Goal: Information Seeking & Learning: Learn about a topic

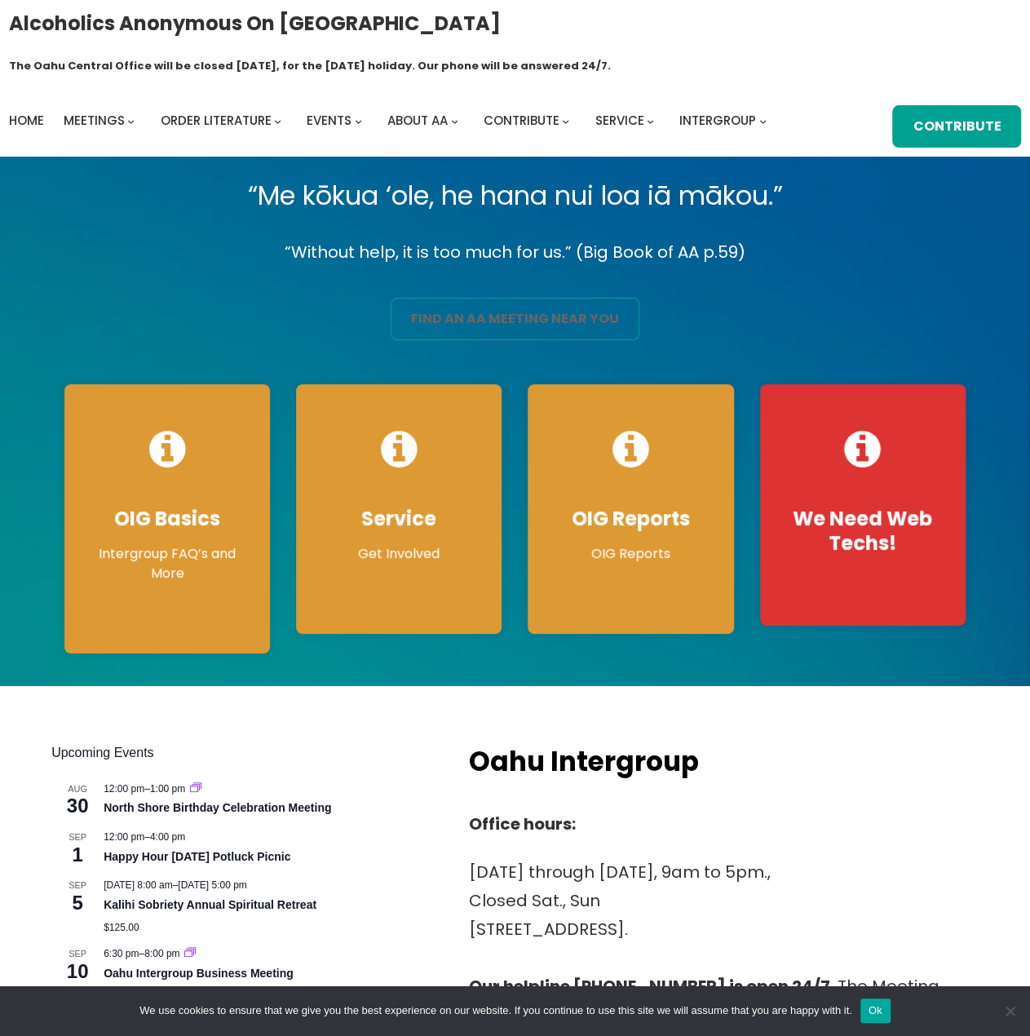
click at [550, 298] on link "find an aa meeting near you" at bounding box center [515, 319] width 249 height 42
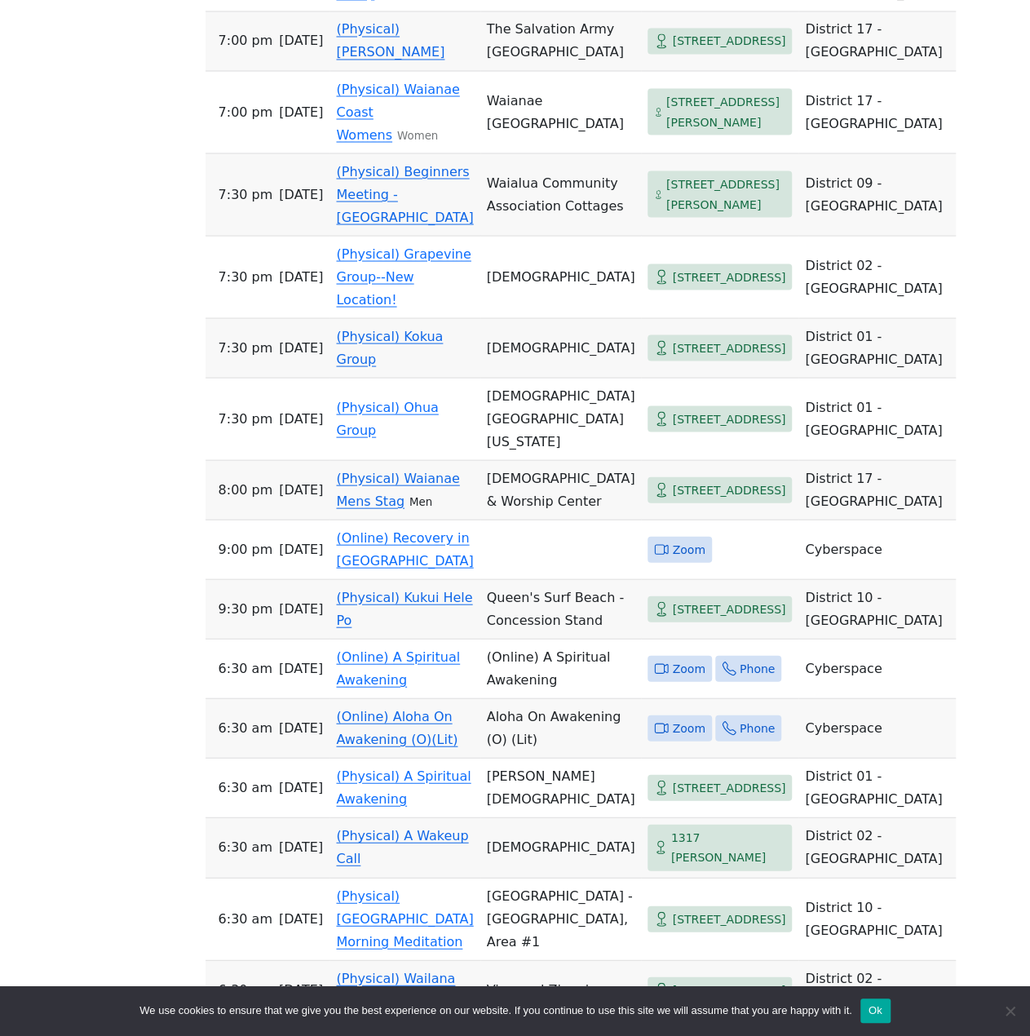
scroll to position [1519, 0]
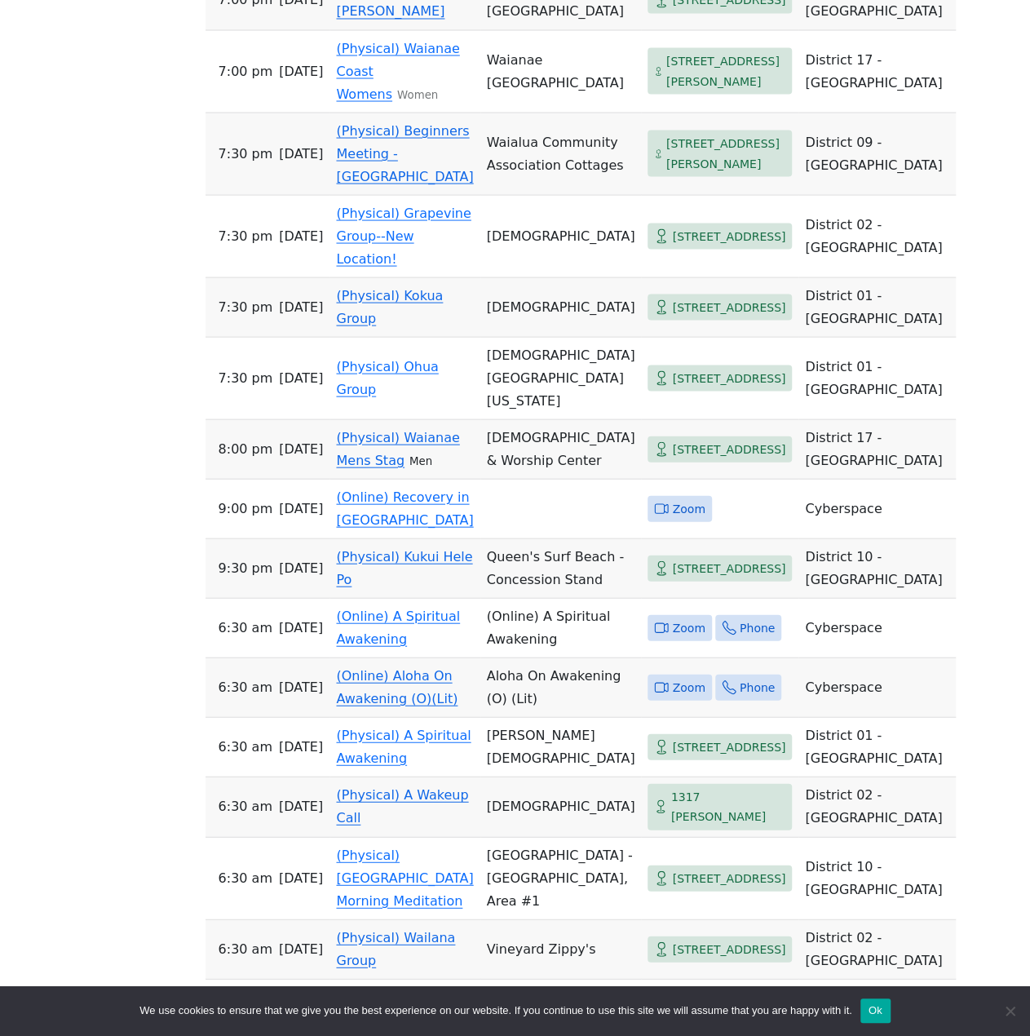
drag, startPoint x: 106, startPoint y: 401, endPoint x: 108, endPoint y: 487, distance: 86.5
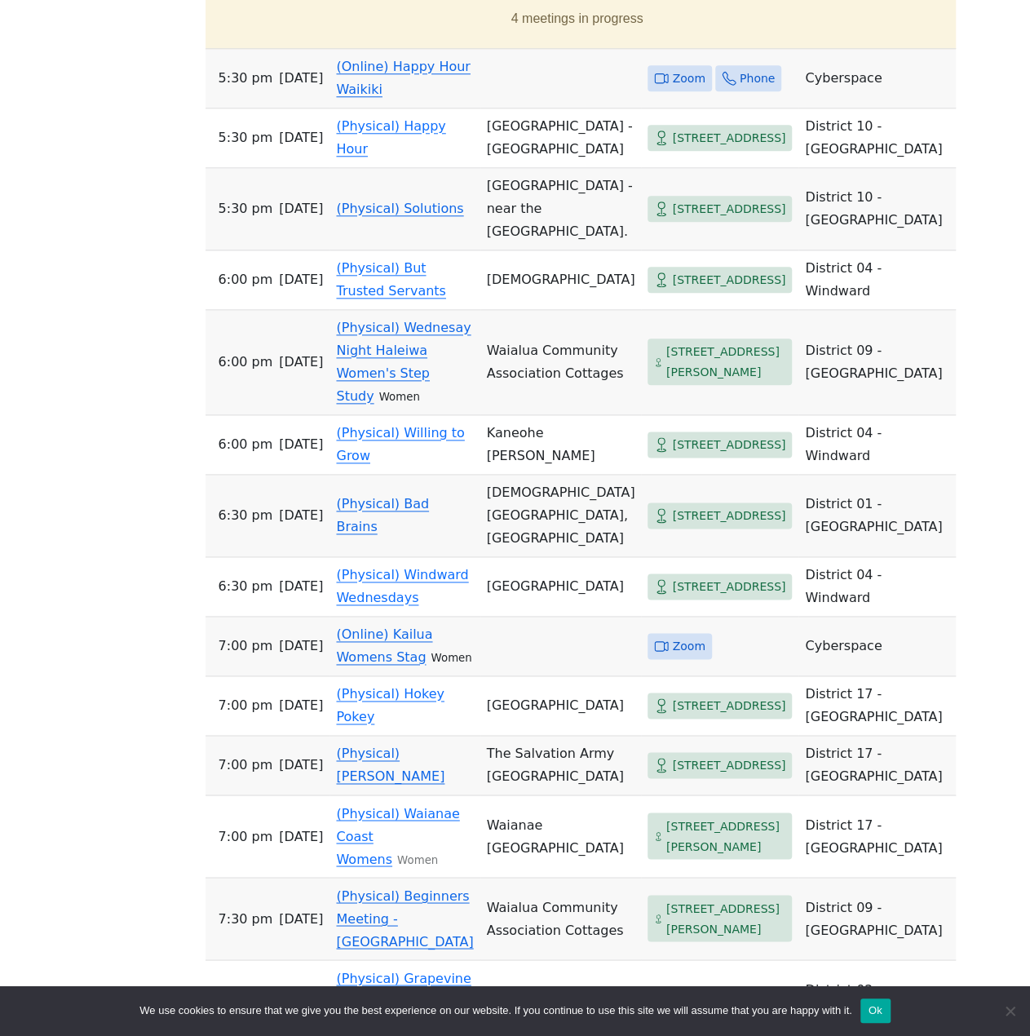
drag, startPoint x: 108, startPoint y: 487, endPoint x: 153, endPoint y: 222, distance: 269.1
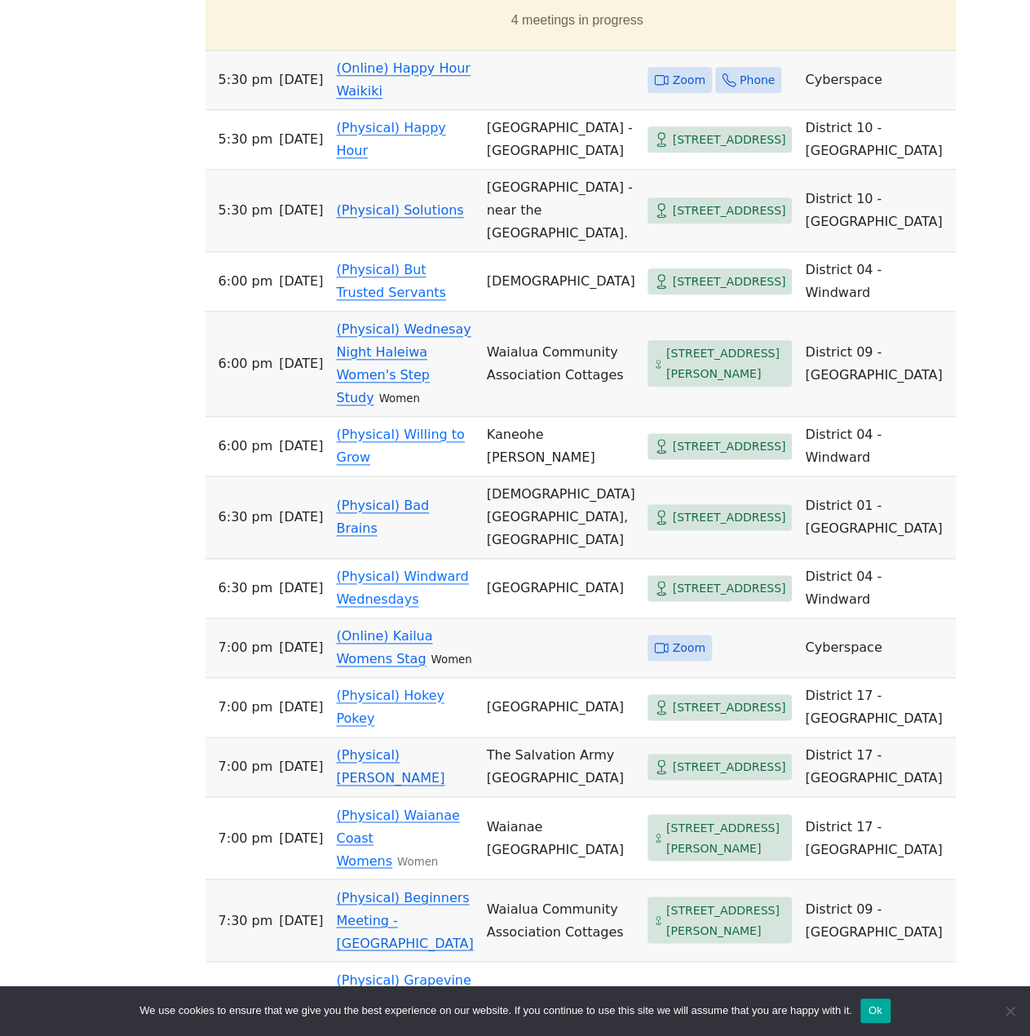
drag, startPoint x: 148, startPoint y: 228, endPoint x: 138, endPoint y: 298, distance: 71.0
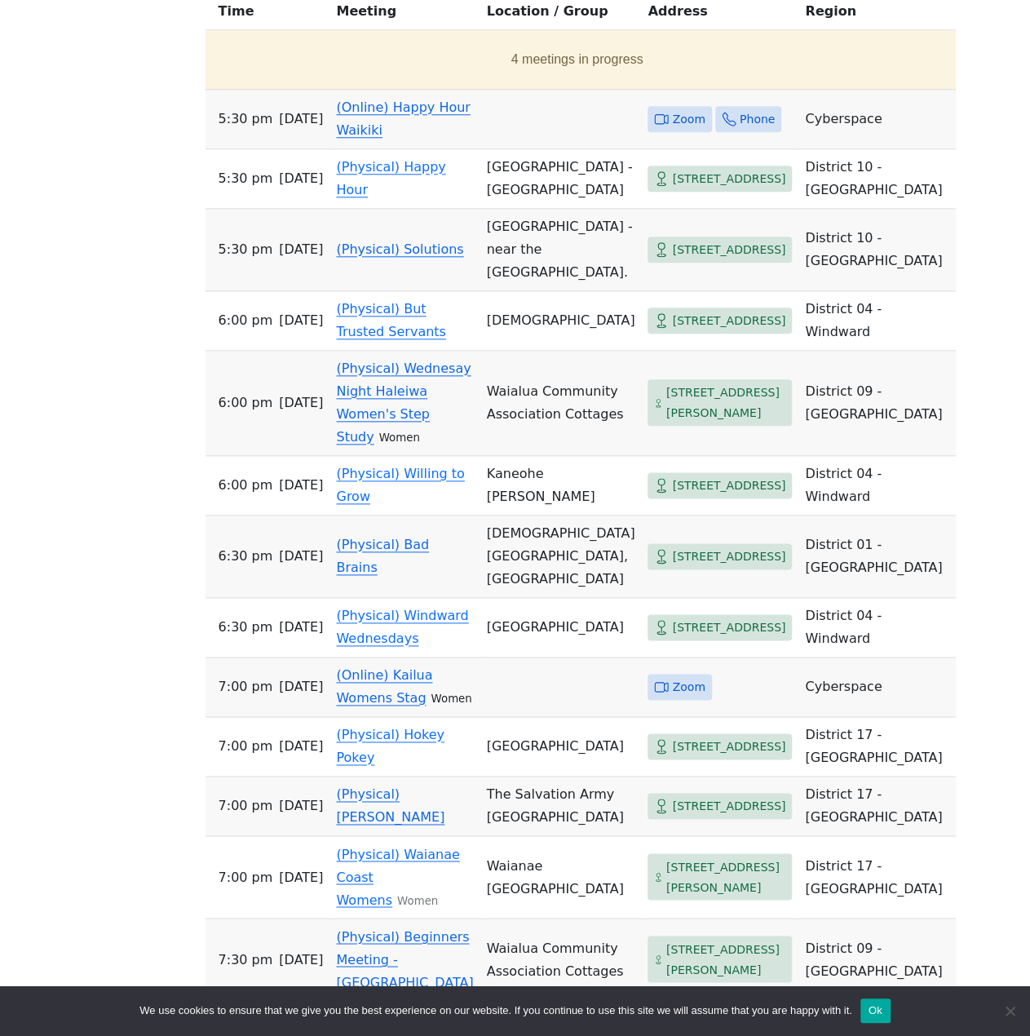
drag, startPoint x: 138, startPoint y: 298, endPoint x: 145, endPoint y: 245, distance: 53.5
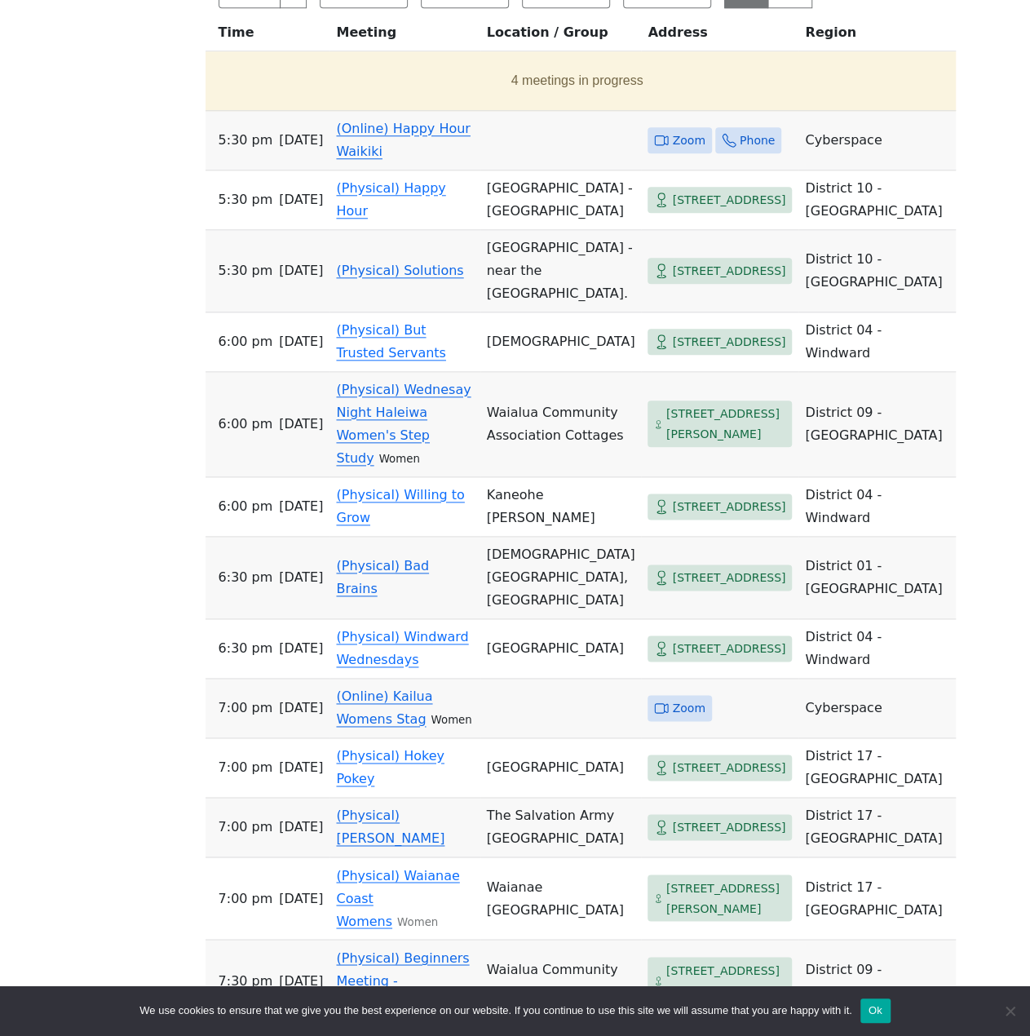
scroll to position [626, 0]
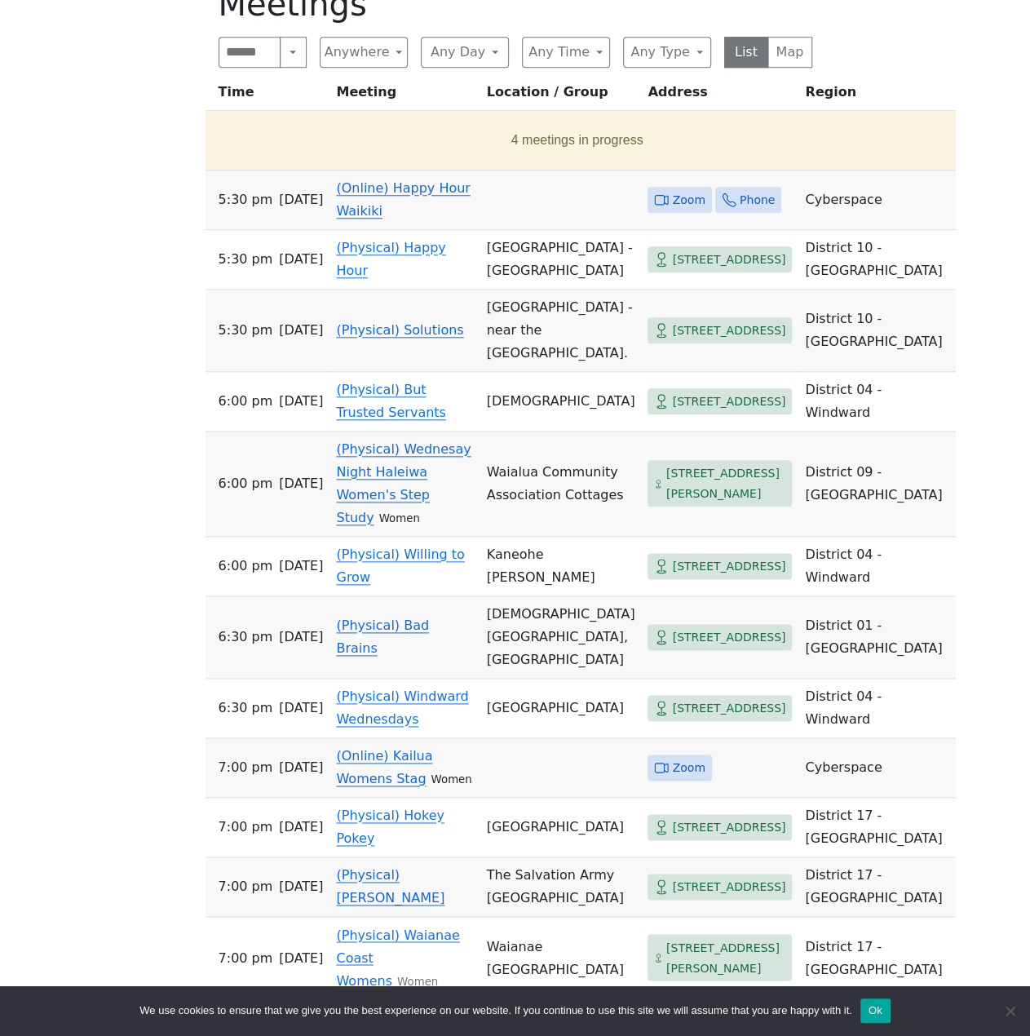
click at [135, 259] on div "If you know of a meeting listed here that NO LONGER MEETS, please call Central …" at bounding box center [515, 1026] width 928 height 2321
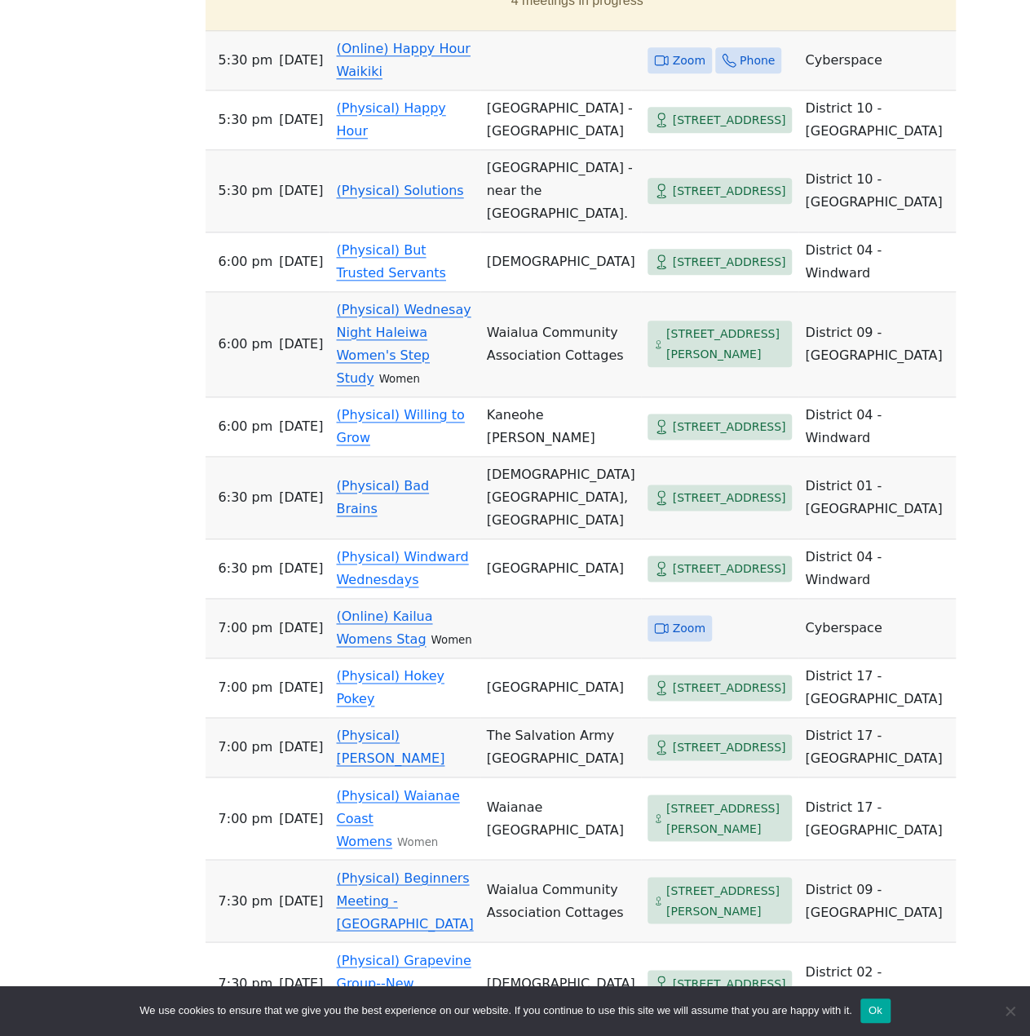
drag, startPoint x: 135, startPoint y: 253, endPoint x: 135, endPoint y: 317, distance: 63.6
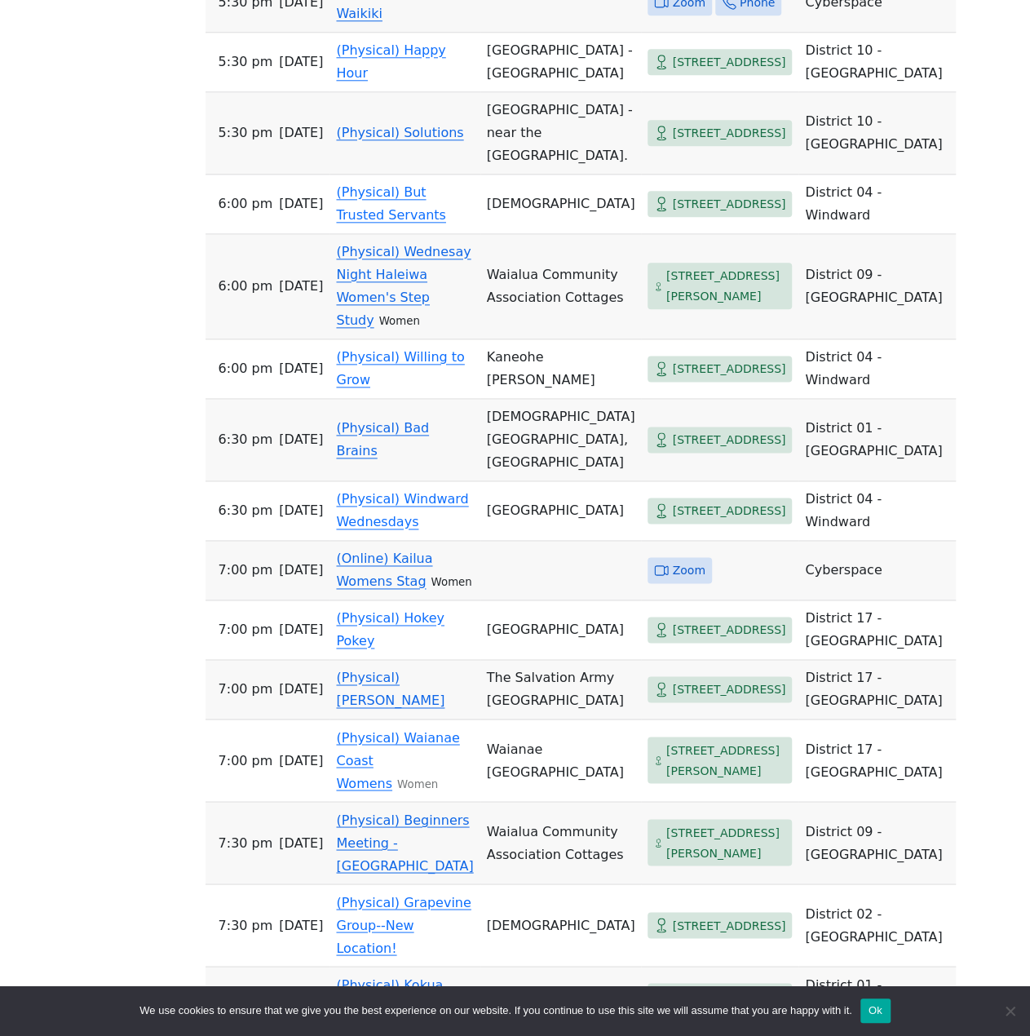
scroll to position [857, 0]
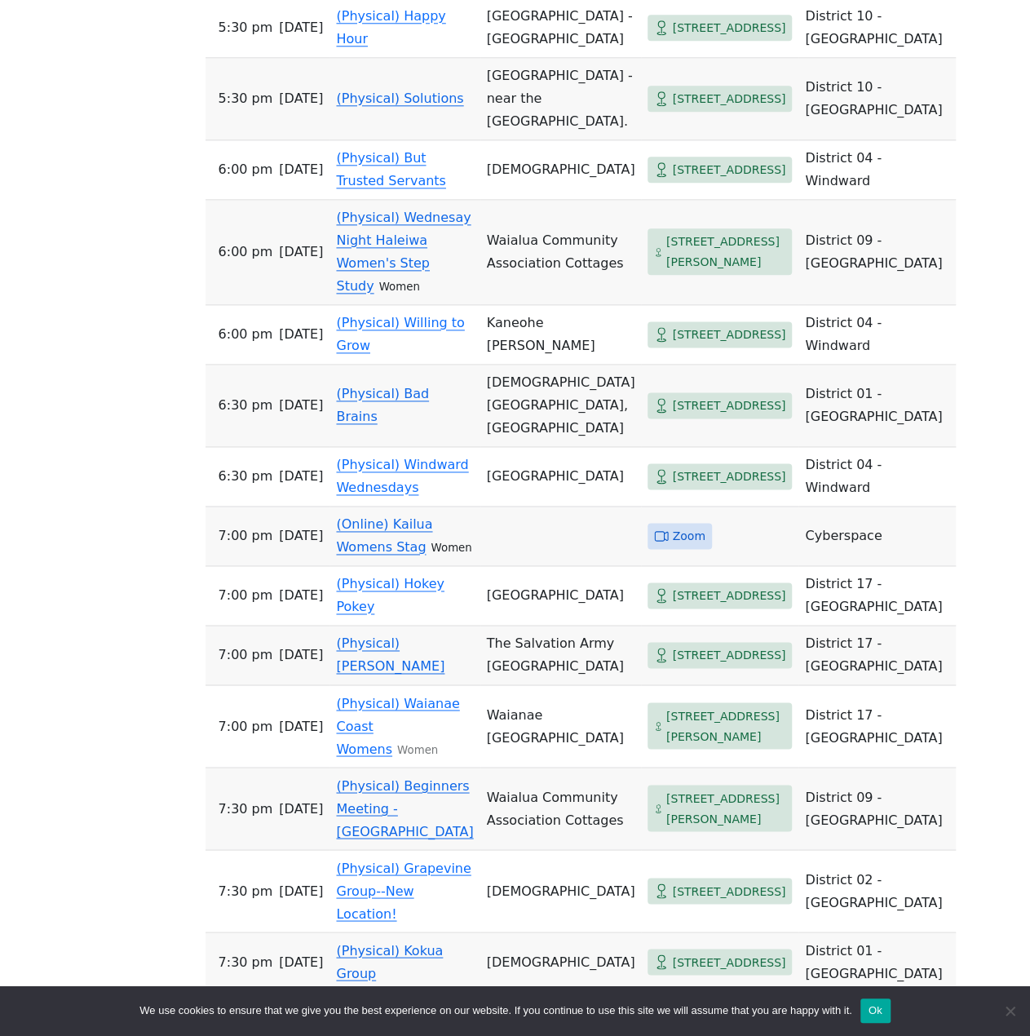
click at [135, 317] on div "If you know of a meeting listed here that NO LONGER MEETS, please call Central …" at bounding box center [515, 795] width 928 height 2321
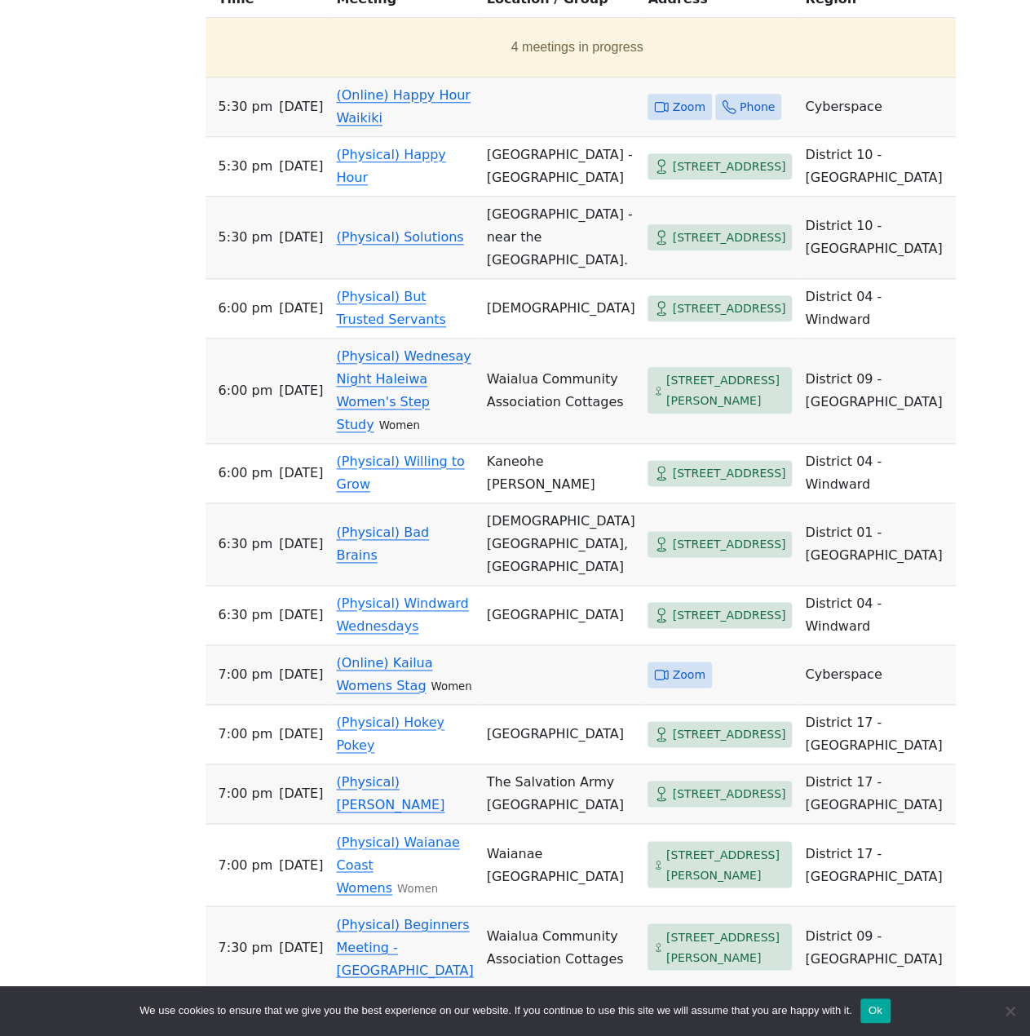
drag, startPoint x: 127, startPoint y: 381, endPoint x: 129, endPoint y: 346, distance: 35.1
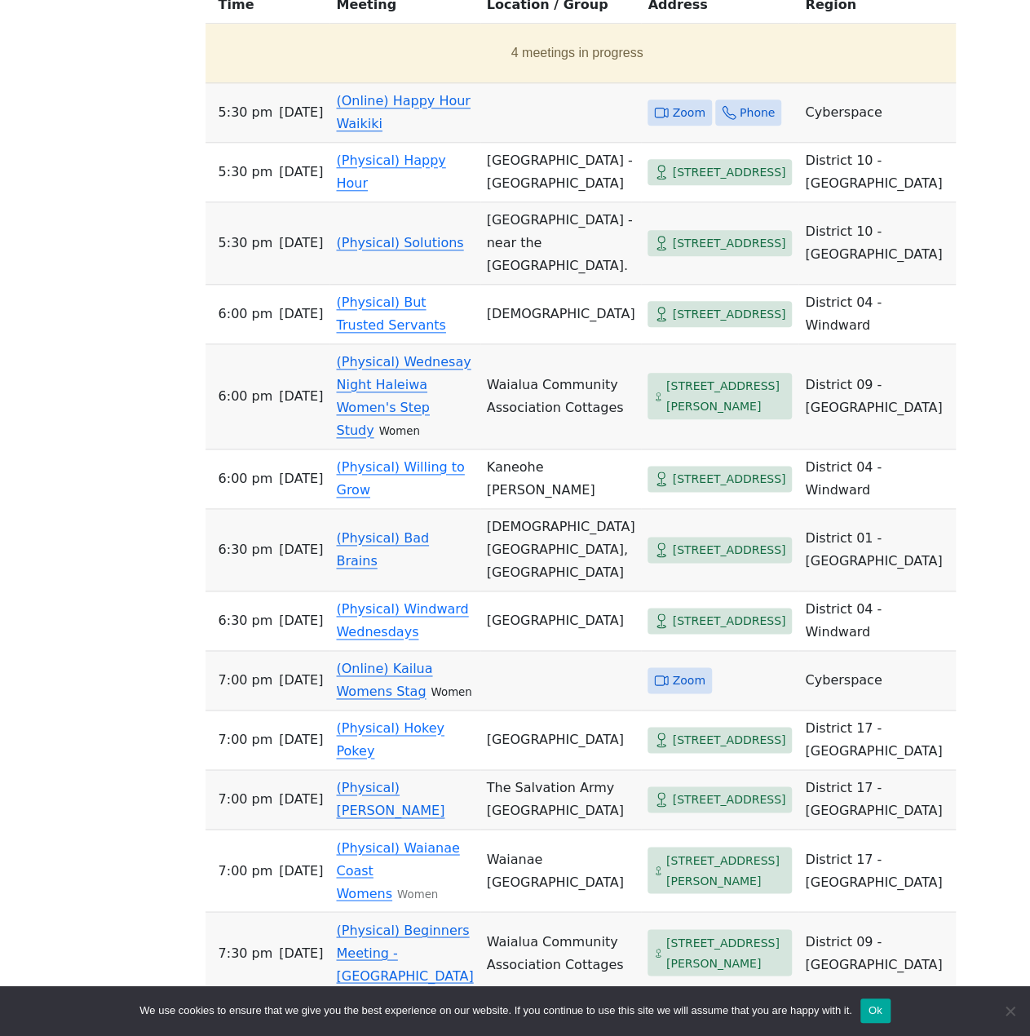
click at [129, 346] on div "If you know of a meeting listed here that NO LONGER MEETS, please call Central …" at bounding box center [515, 939] width 928 height 2321
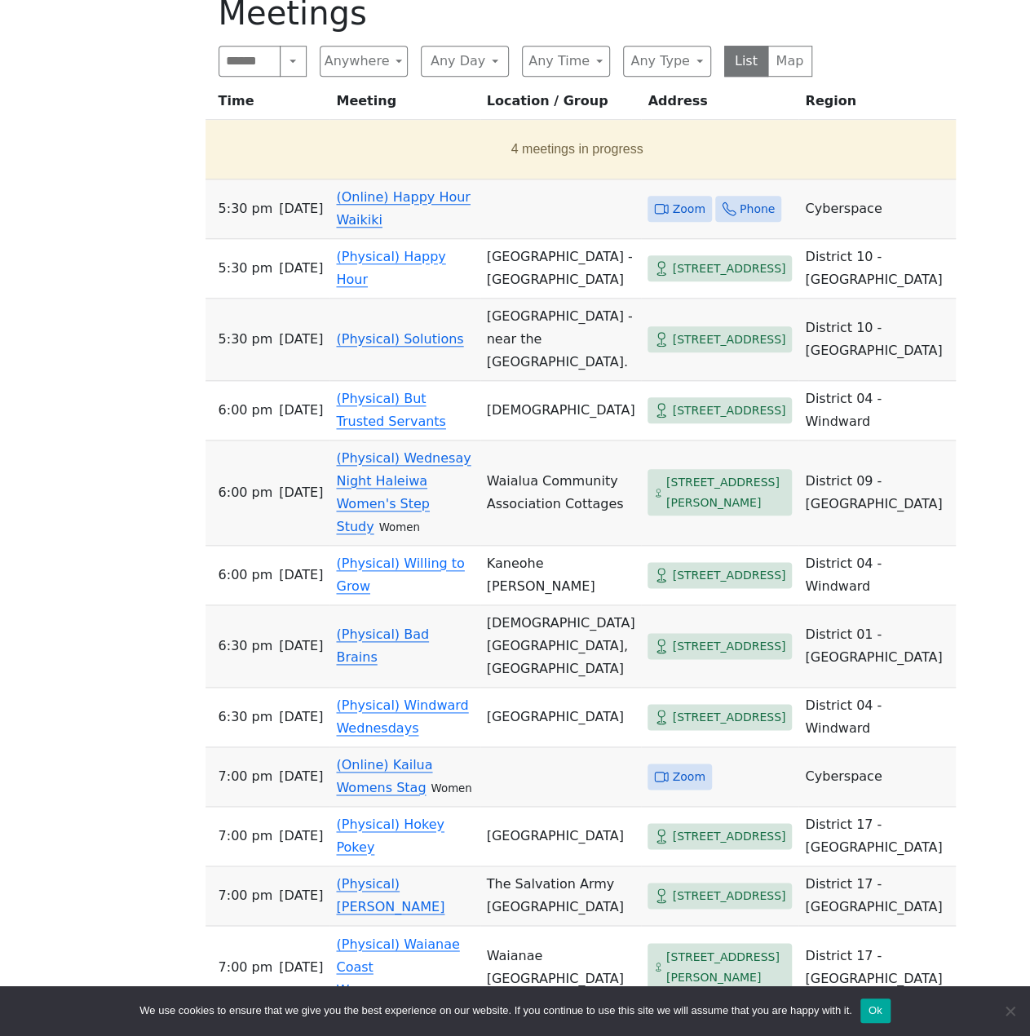
drag, startPoint x: 129, startPoint y: 346, endPoint x: 127, endPoint y: 249, distance: 97.1
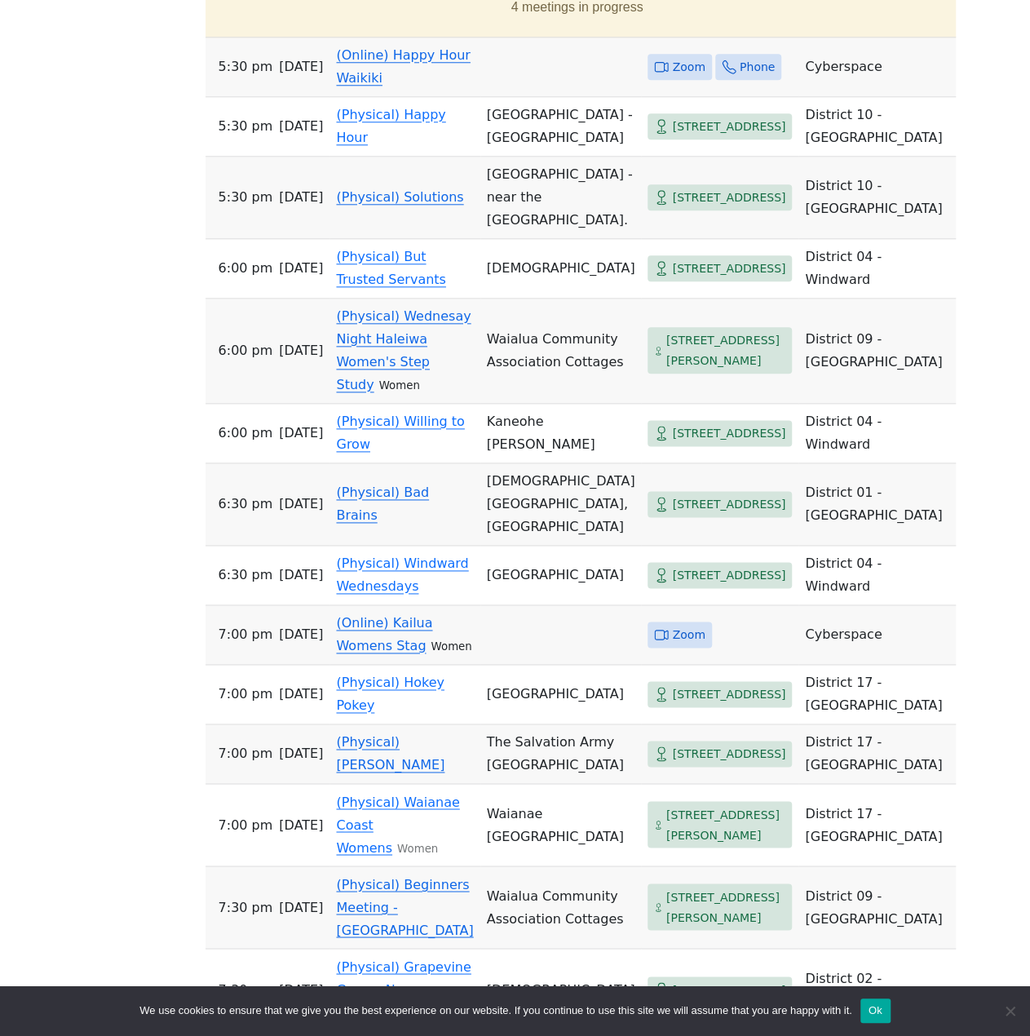
scroll to position [788, 0]
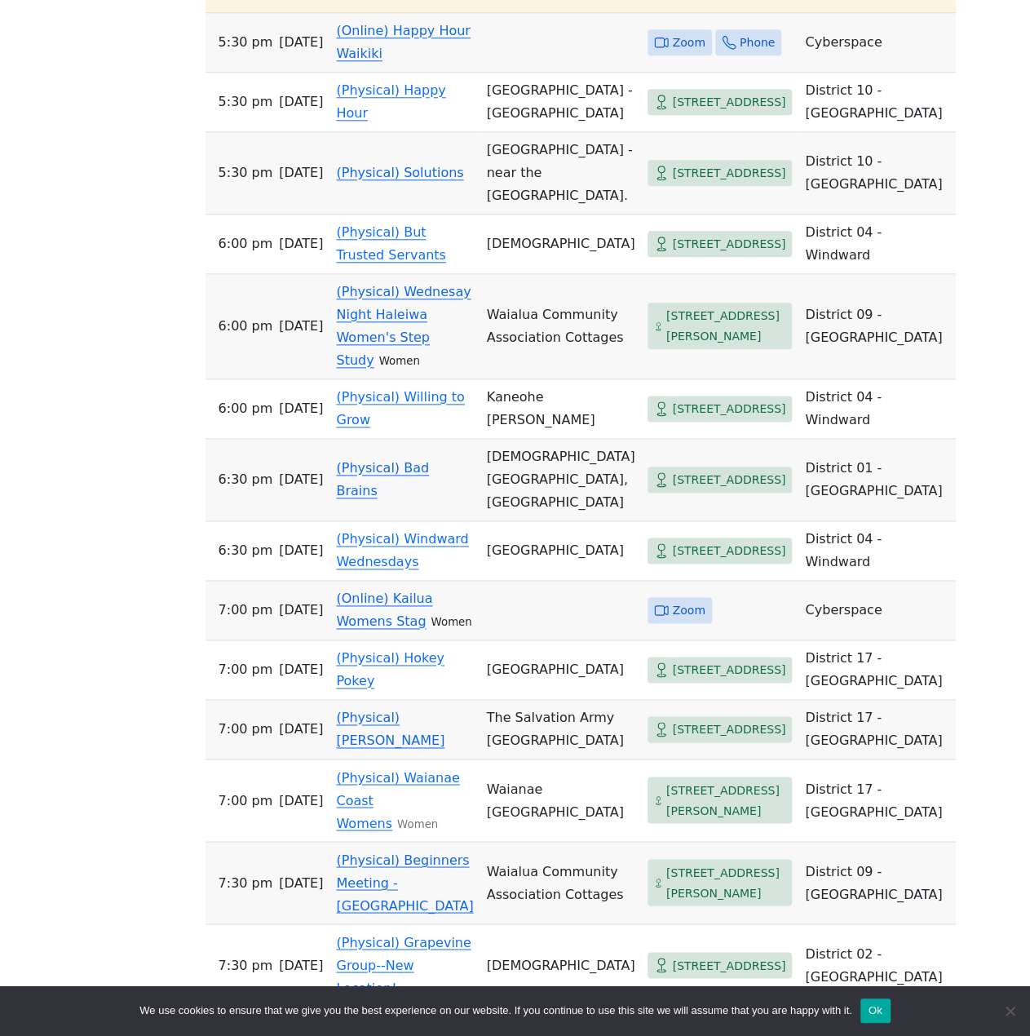
drag, startPoint x: 127, startPoint y: 249, endPoint x: 108, endPoint y: 352, distance: 105.4
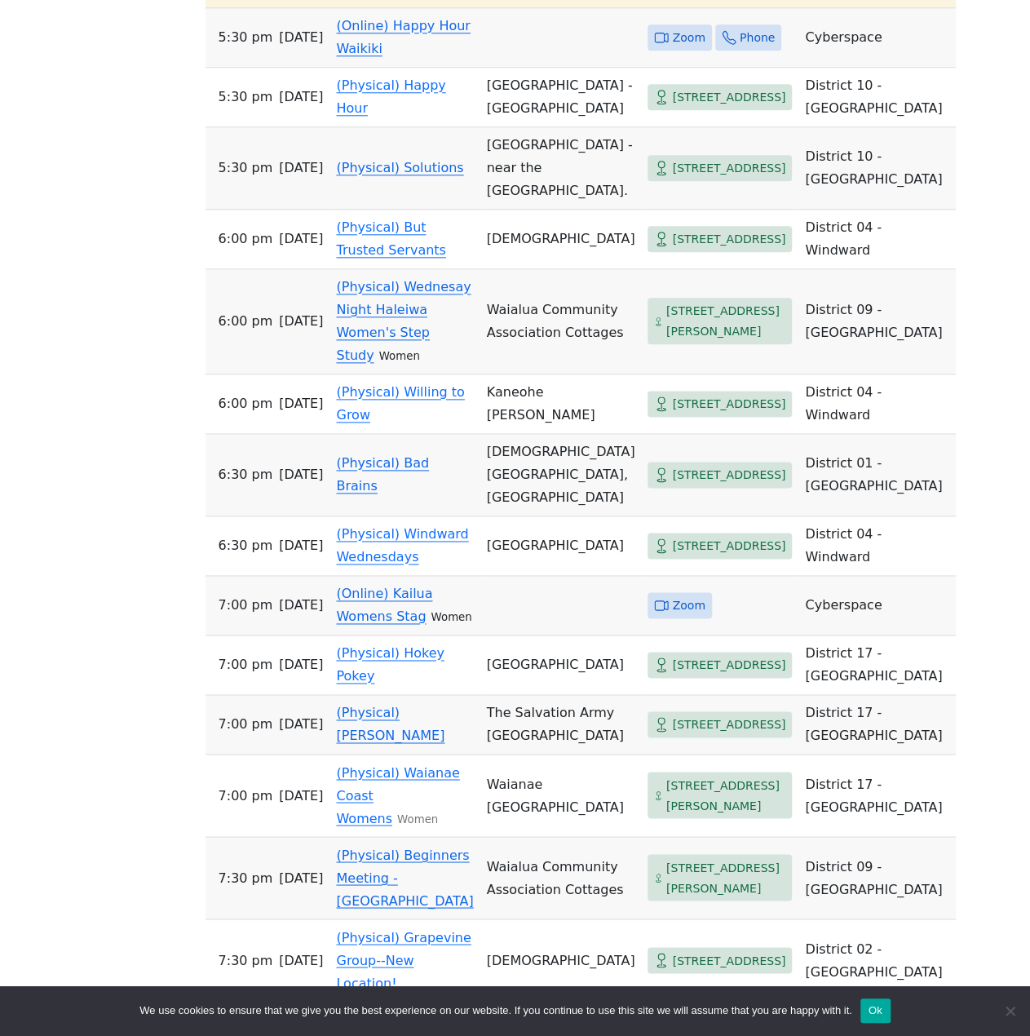
click at [108, 353] on div "If you know of a meeting listed here that NO LONGER MEETS, please call Central …" at bounding box center [515, 864] width 928 height 2321
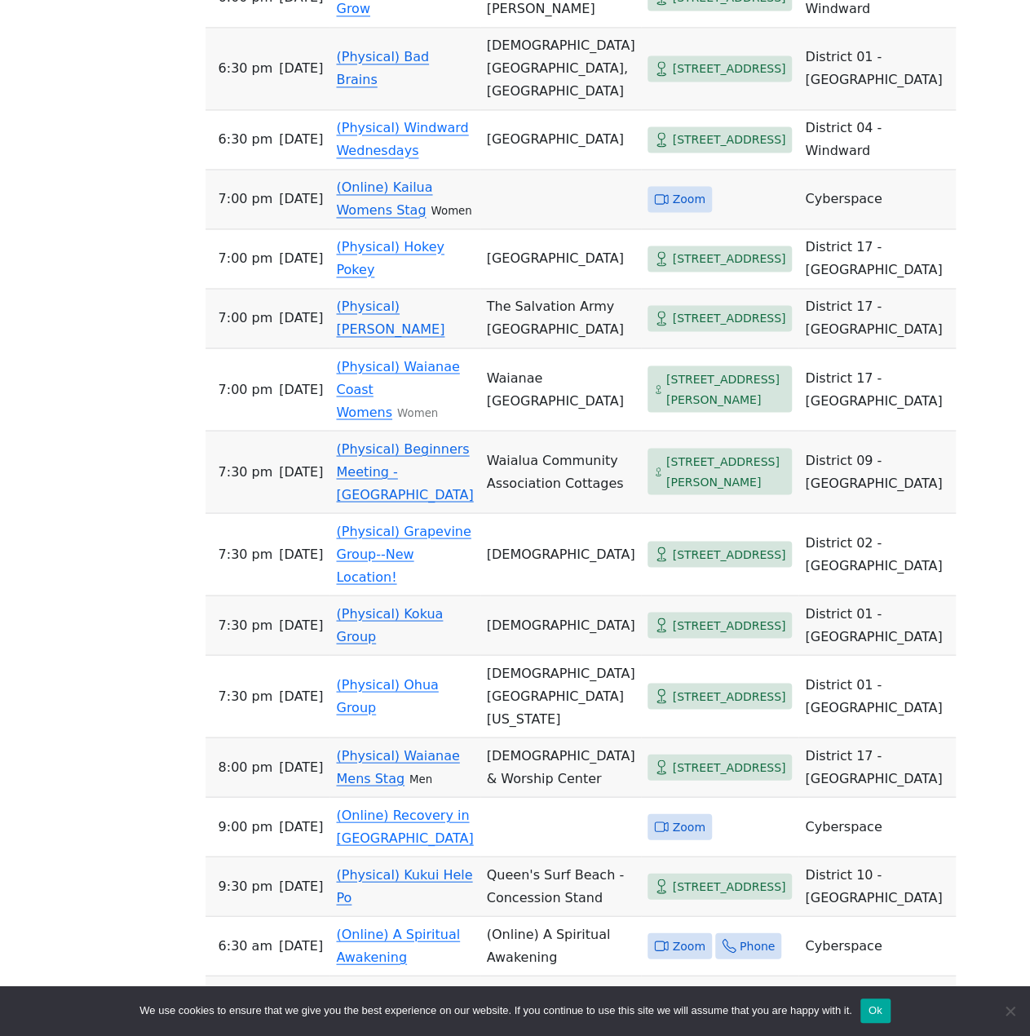
scroll to position [1196, 0]
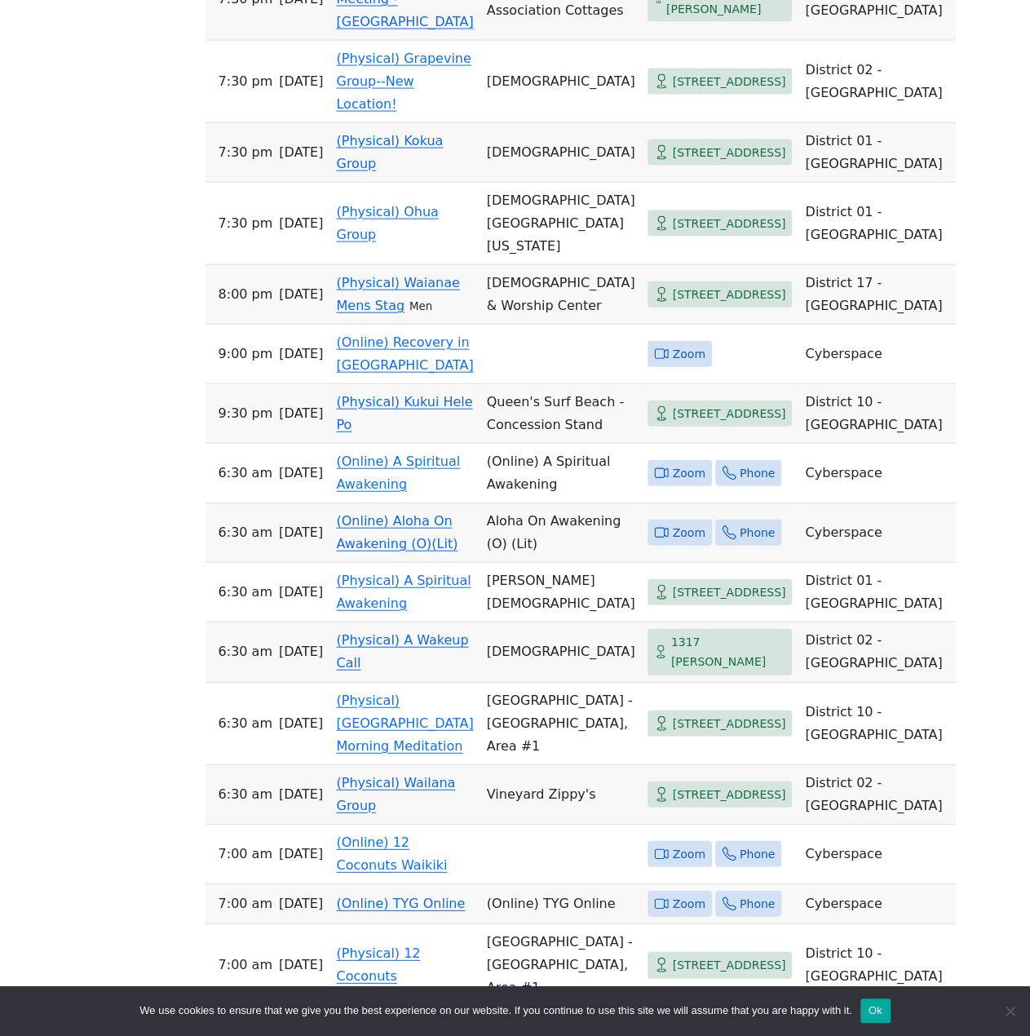
drag, startPoint x: 114, startPoint y: 373, endPoint x: 130, endPoint y: 476, distance: 104.8
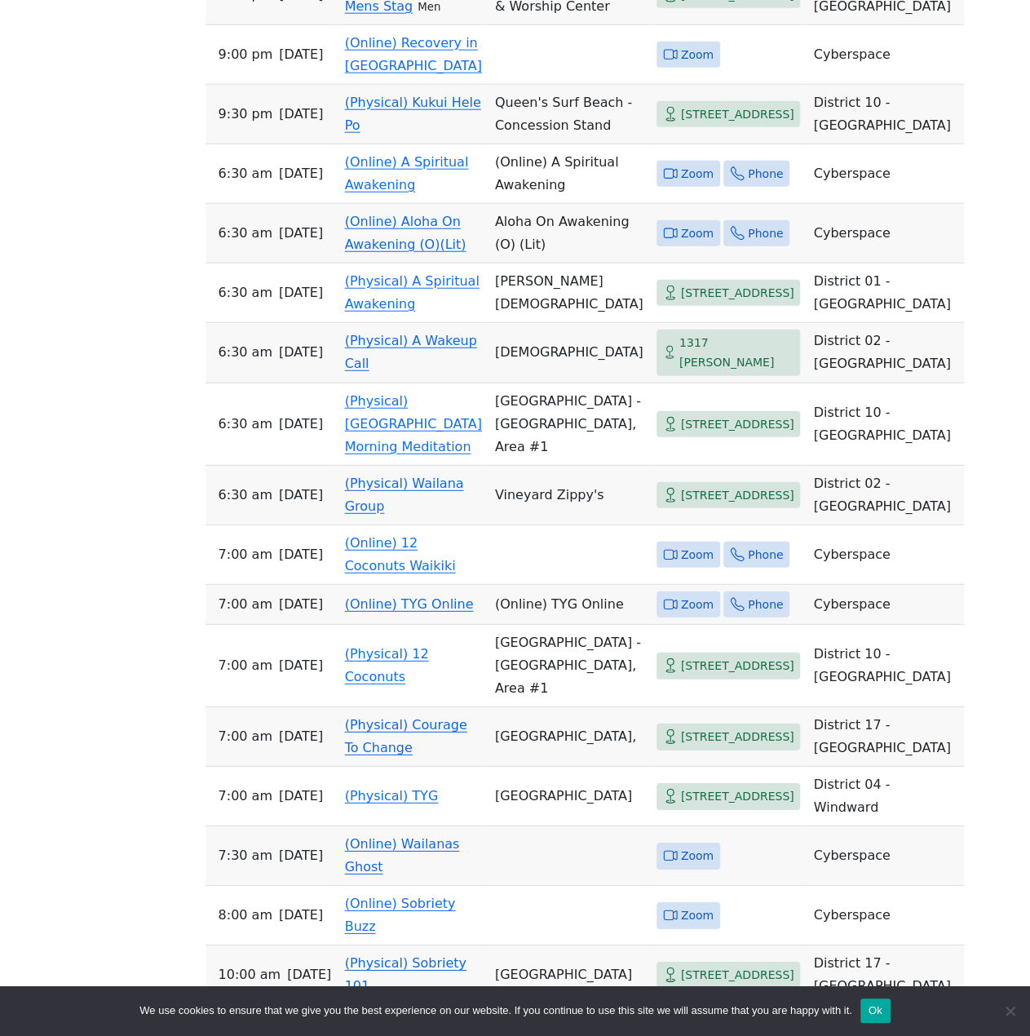
drag, startPoint x: 119, startPoint y: 477, endPoint x: 146, endPoint y: 534, distance: 62.4
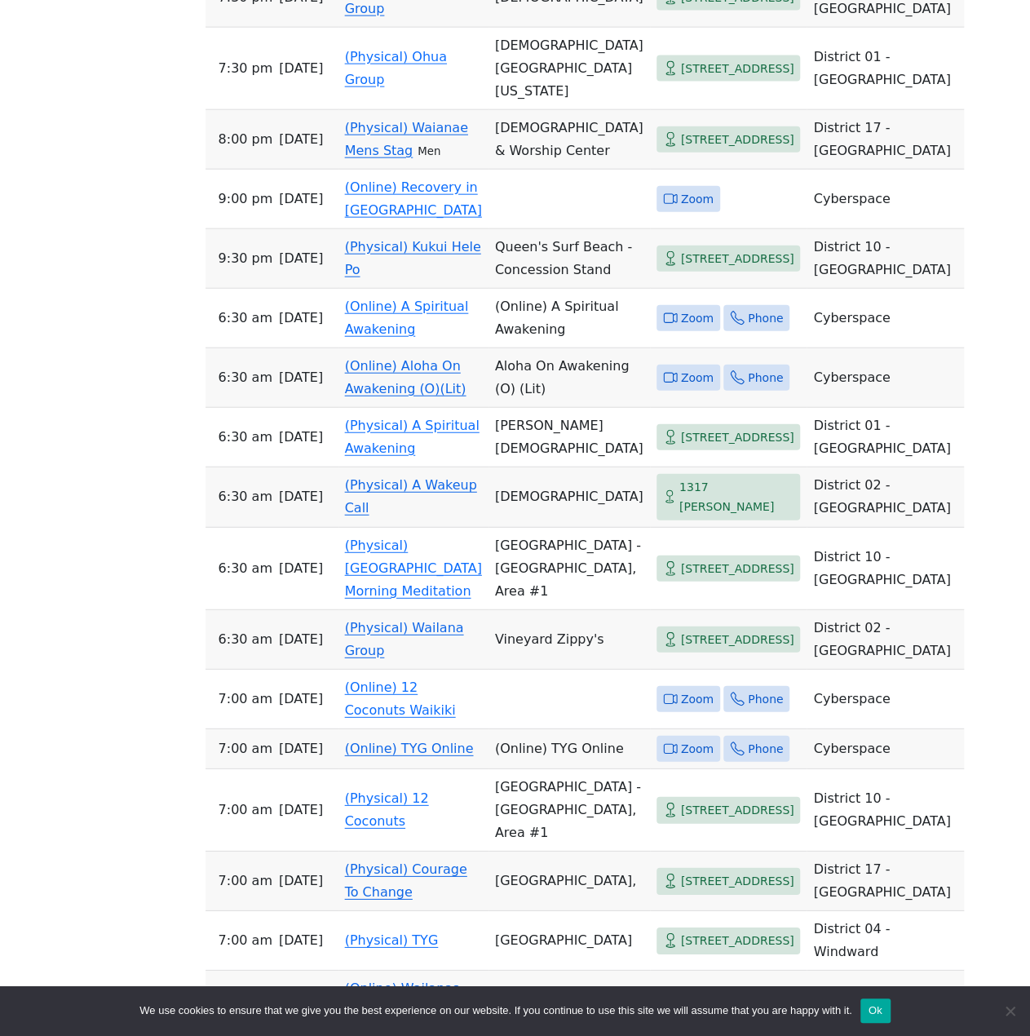
drag, startPoint x: 146, startPoint y: 534, endPoint x: 159, endPoint y: 466, distance: 69.0
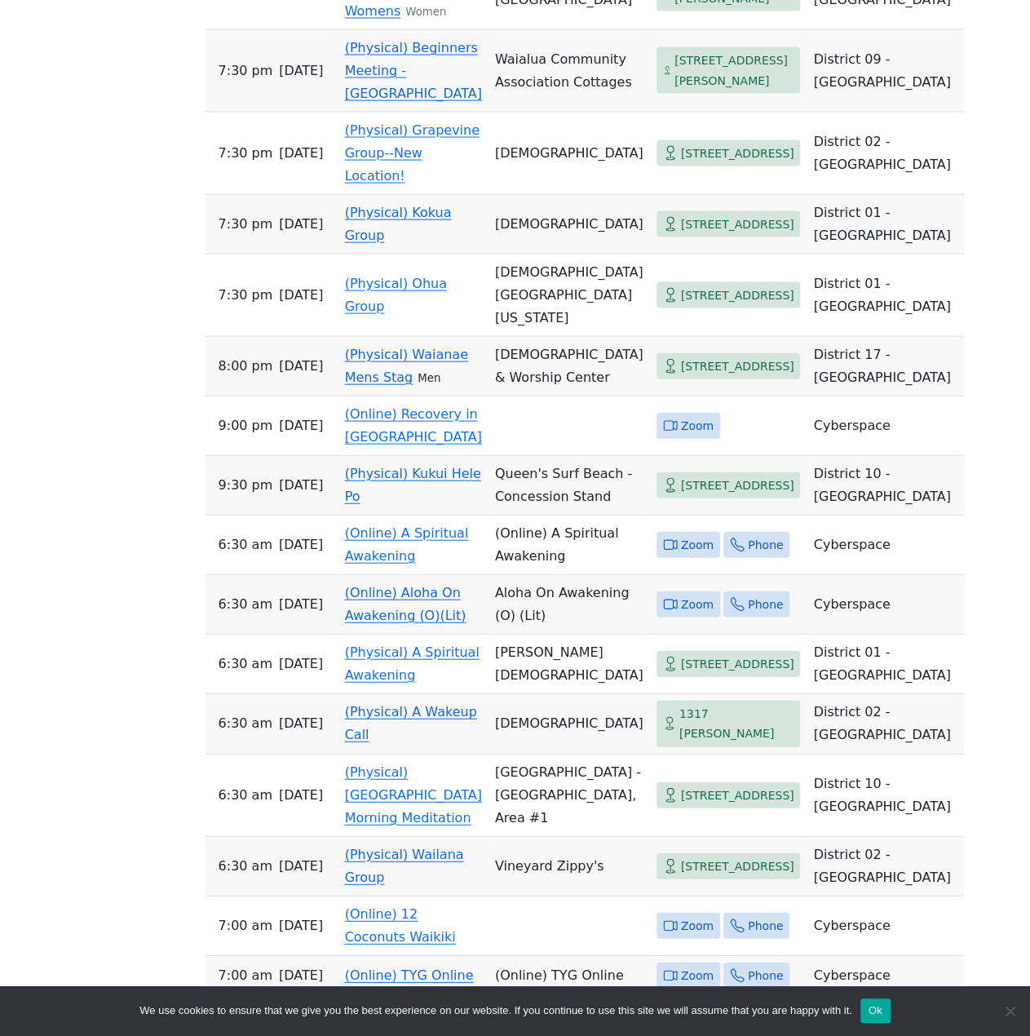
drag, startPoint x: 159, startPoint y: 466, endPoint x: 162, endPoint y: 415, distance: 50.6
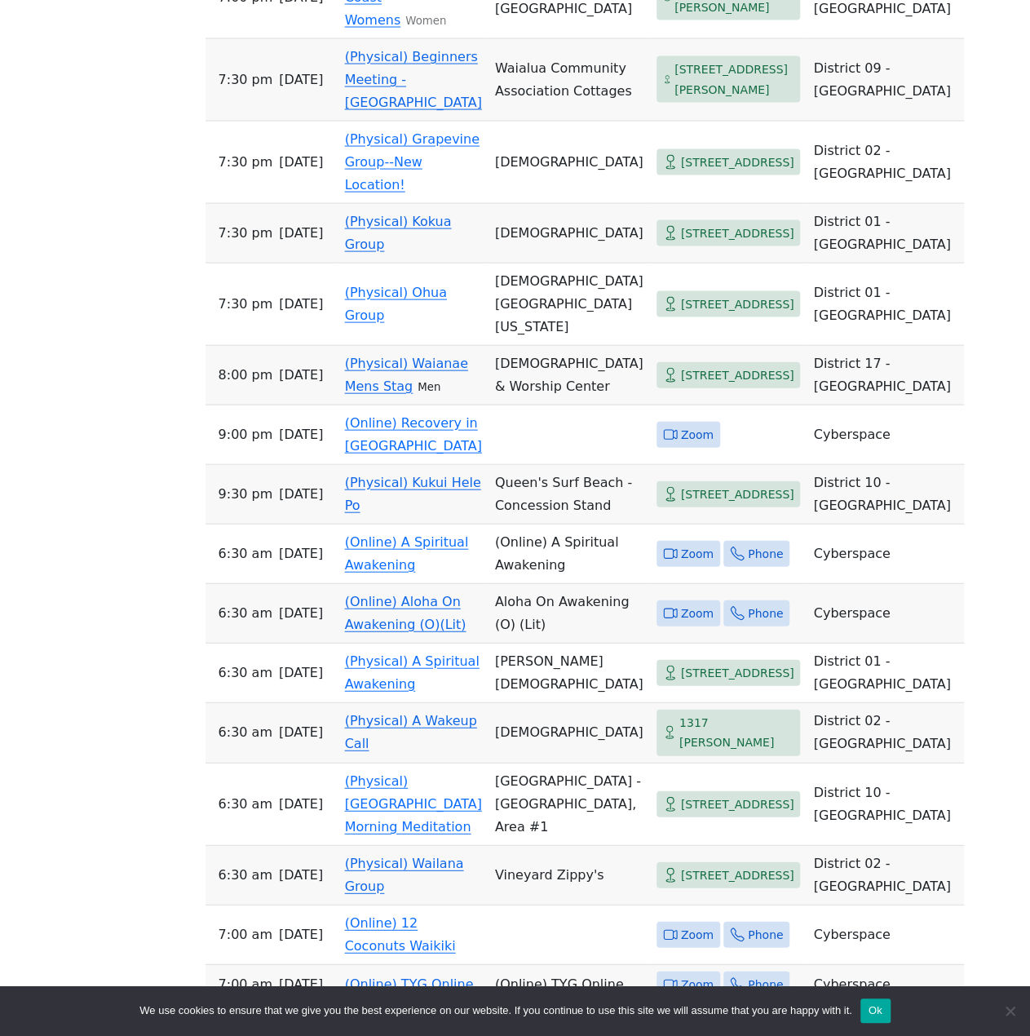
click at [162, 415] on div "If you know of a meeting listed here that NO LONGER MEETS, please call Central …" at bounding box center [515, 399] width 928 height 2986
click at [95, 463] on div "If you know of a meeting listed here that NO LONGER MEETS, please call Central …" at bounding box center [515, 399] width 928 height 2986
click at [887, 393] on div "If you know of a meeting listed here that NO LONGER MEETS, please call Central …" at bounding box center [515, 399] width 928 height 2986
click at [123, 596] on div "If you know of a meeting listed here that NO LONGER MEETS, please call Central …" at bounding box center [515, 399] width 928 height 2986
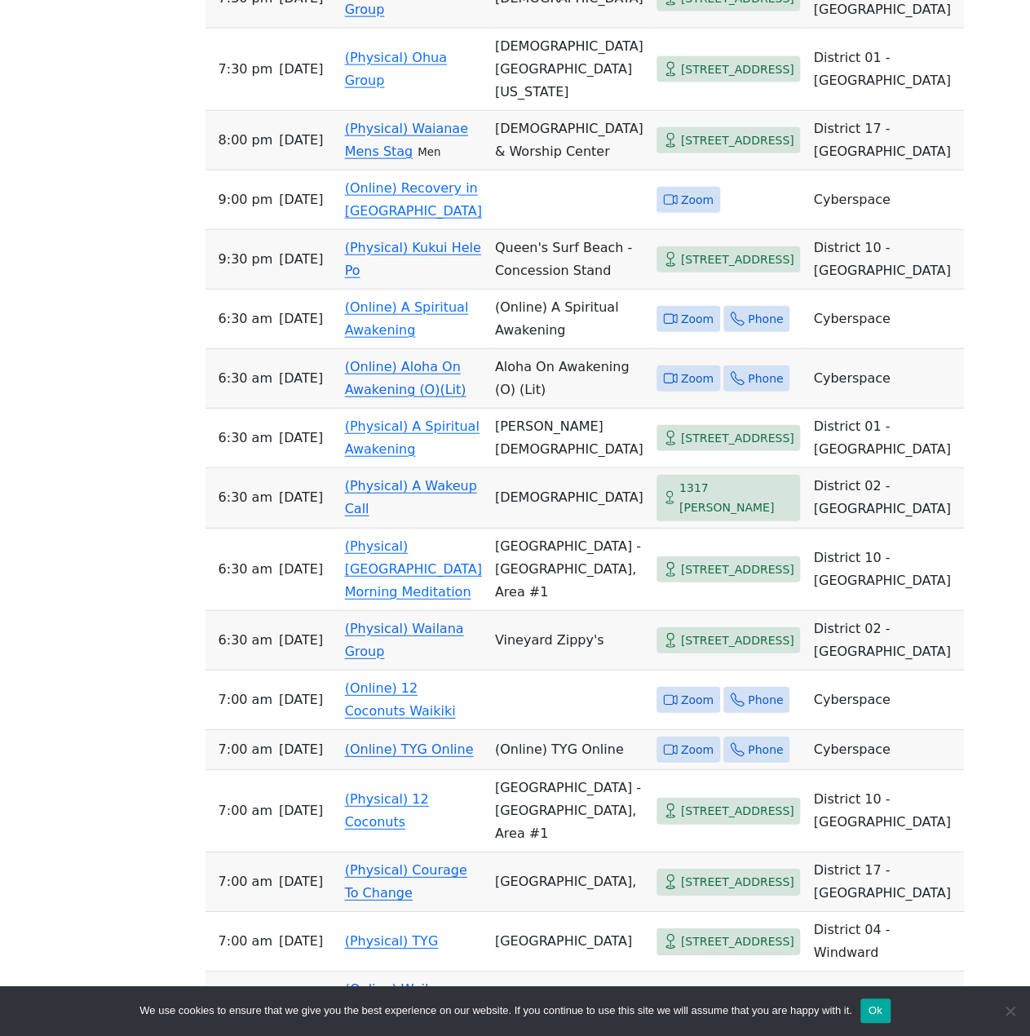
scroll to position [1826, 0]
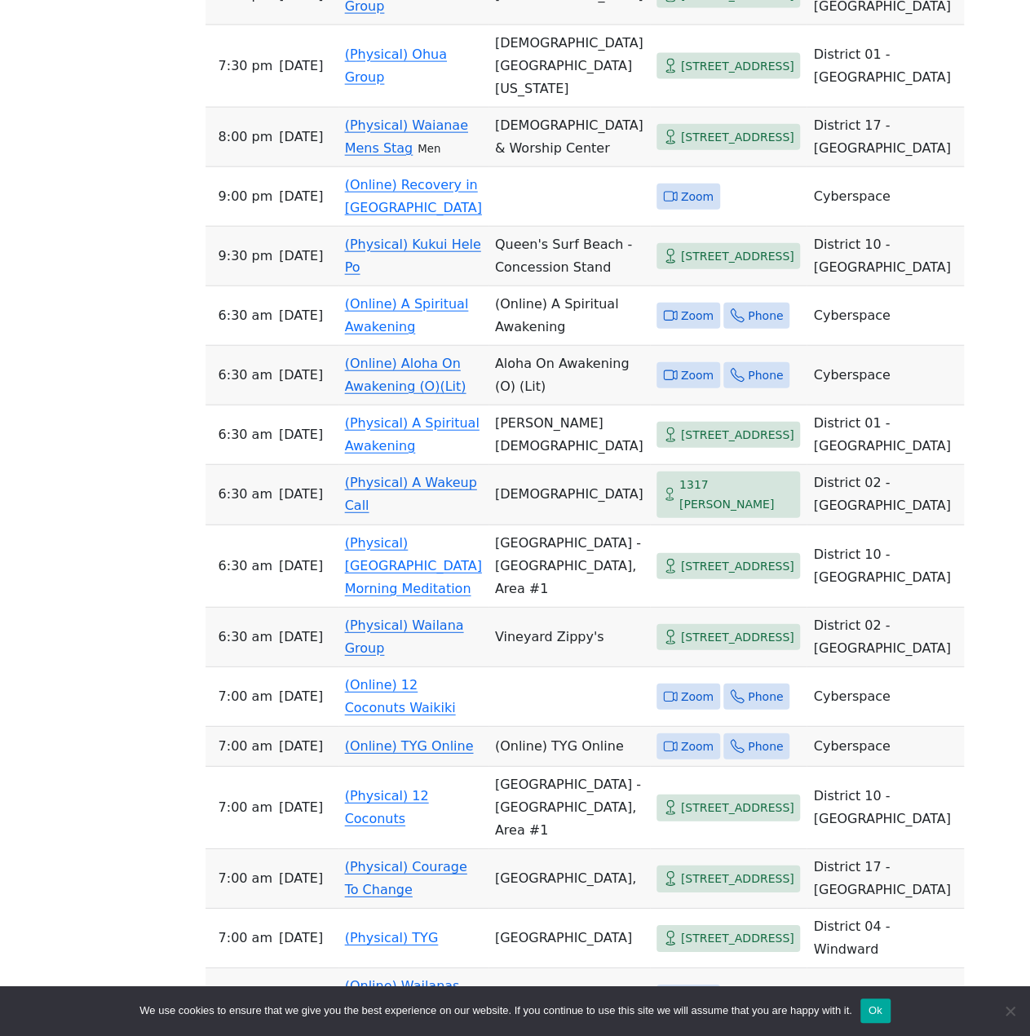
drag, startPoint x: 132, startPoint y: 485, endPoint x: 134, endPoint y: 533, distance: 47.3
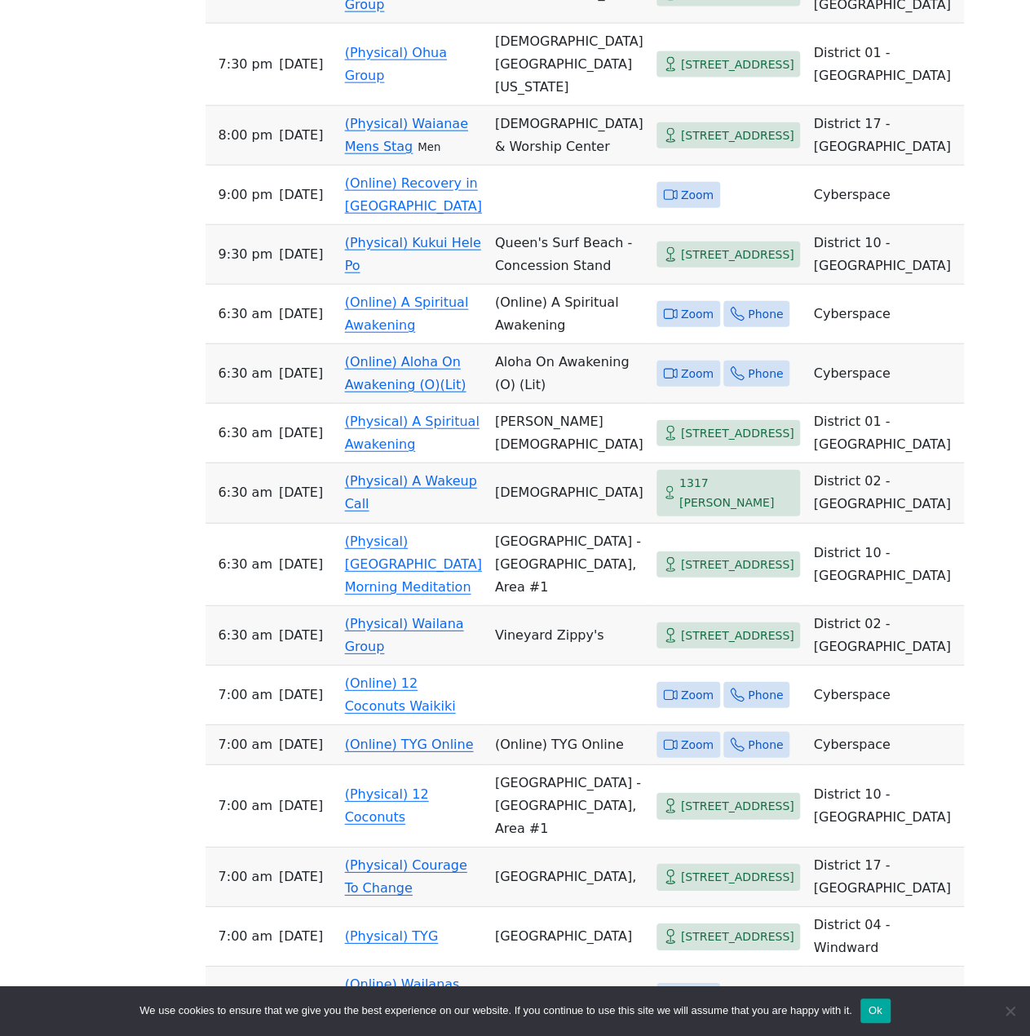
click at [107, 444] on div "If you know of a meeting listed here that NO LONGER MEETS, please call Central …" at bounding box center [515, 159] width 928 height 2986
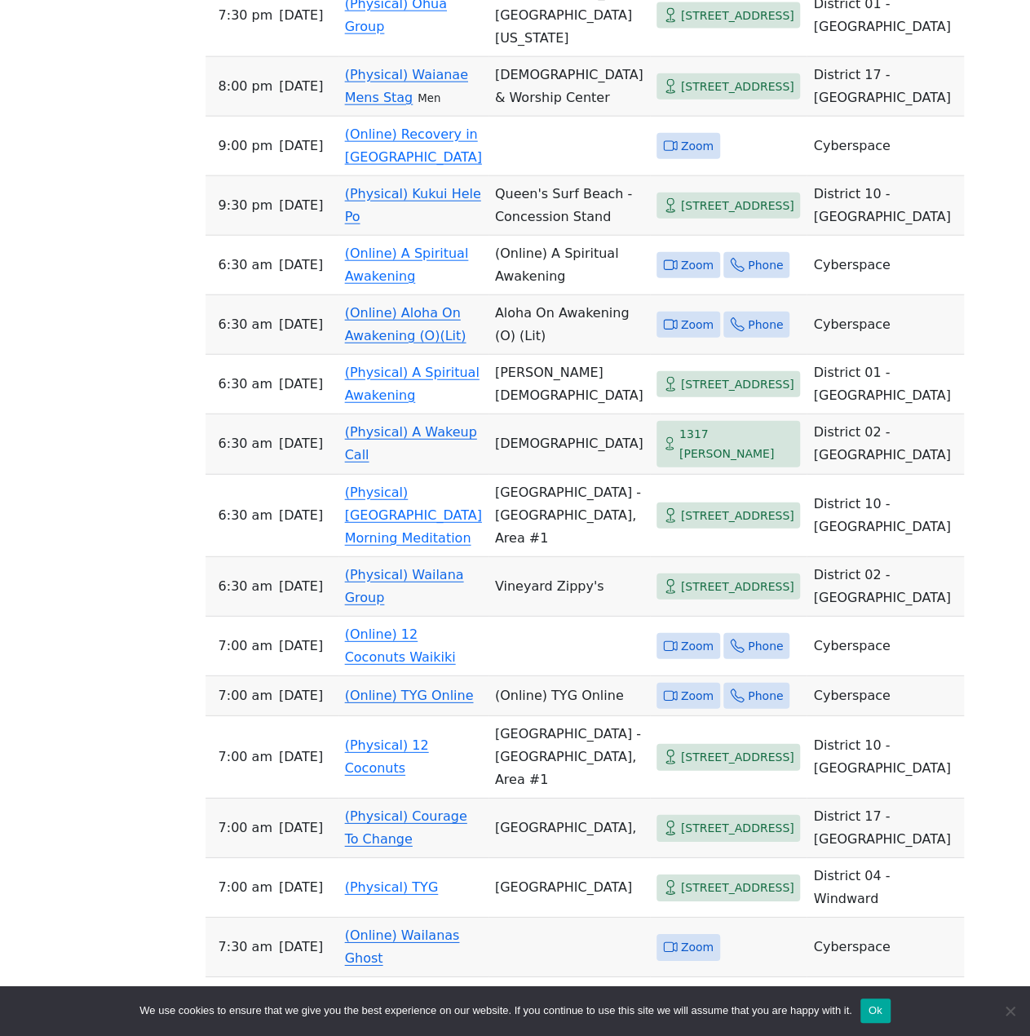
drag, startPoint x: 77, startPoint y: 456, endPoint x: 64, endPoint y: 526, distance: 71.4
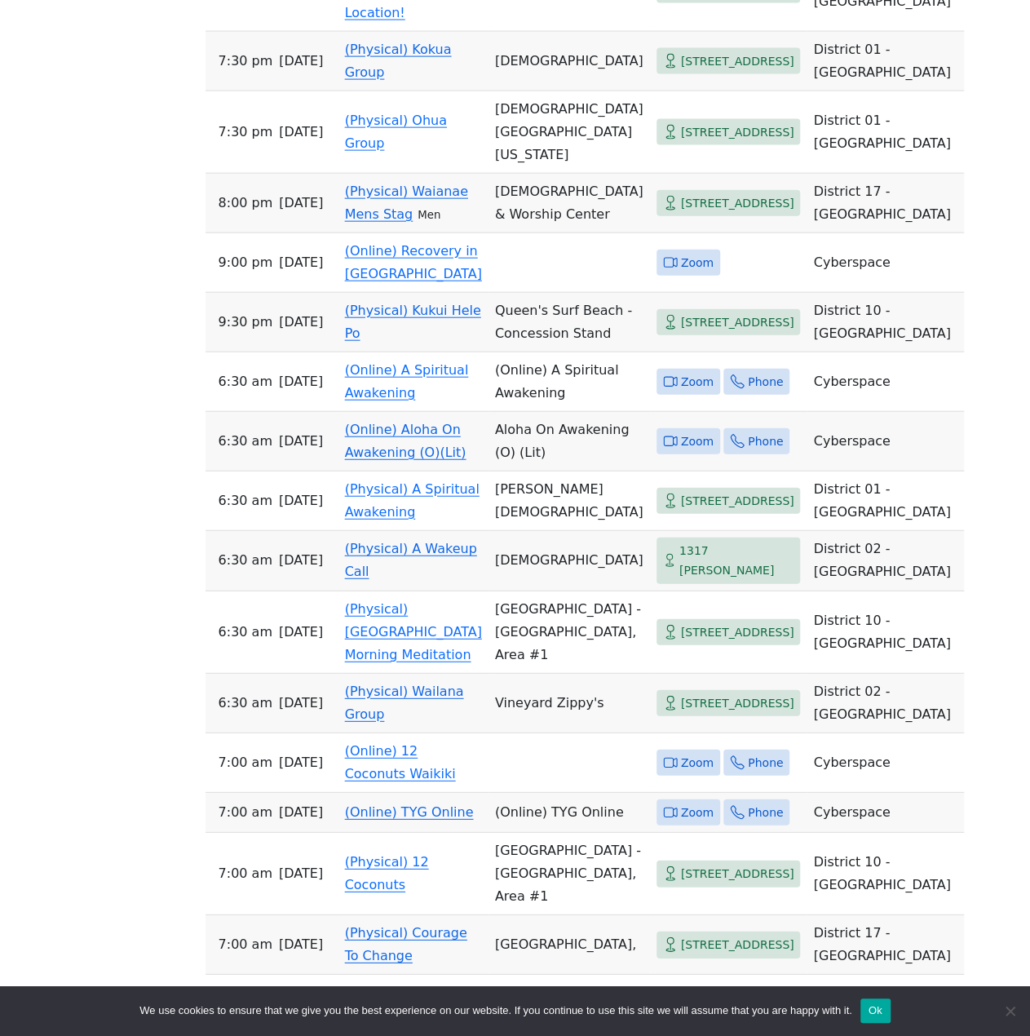
scroll to position [1715, 0]
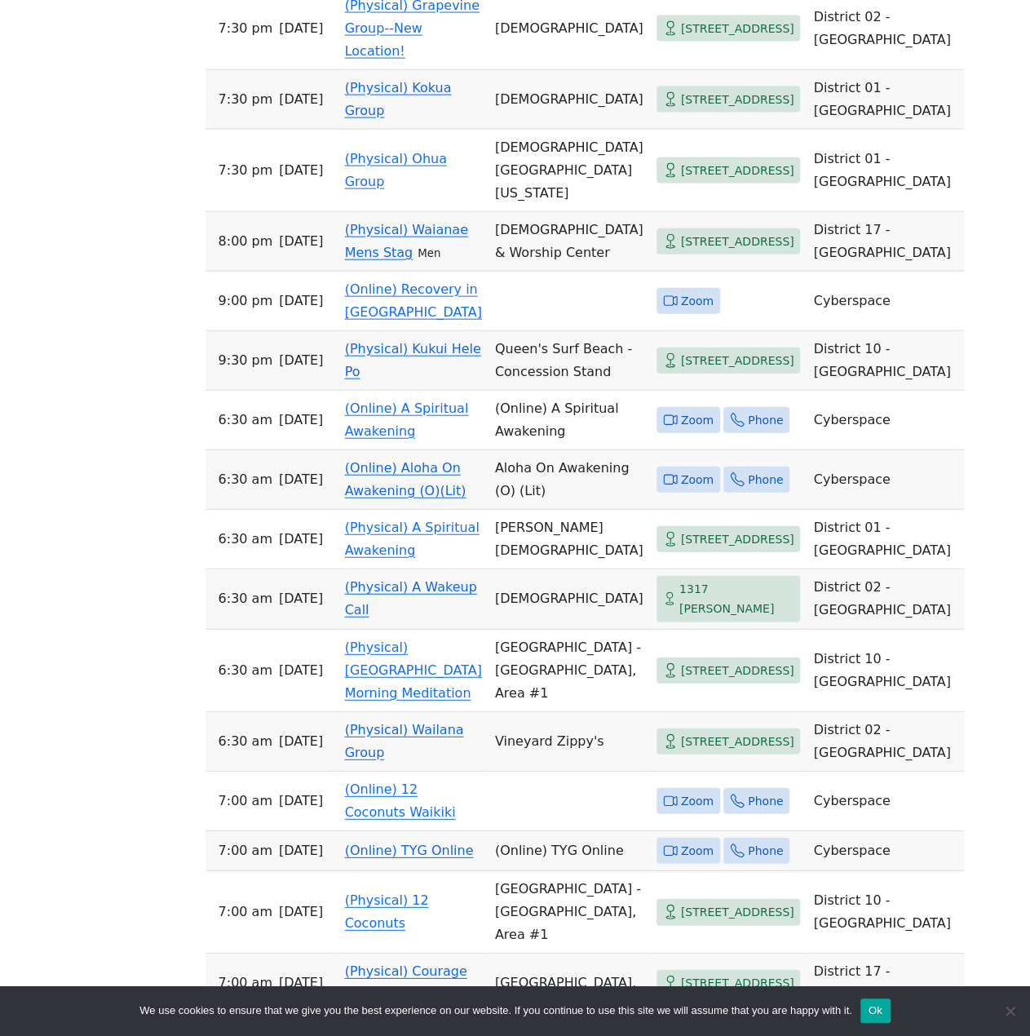
drag, startPoint x: 64, startPoint y: 526, endPoint x: 107, endPoint y: 436, distance: 99.6
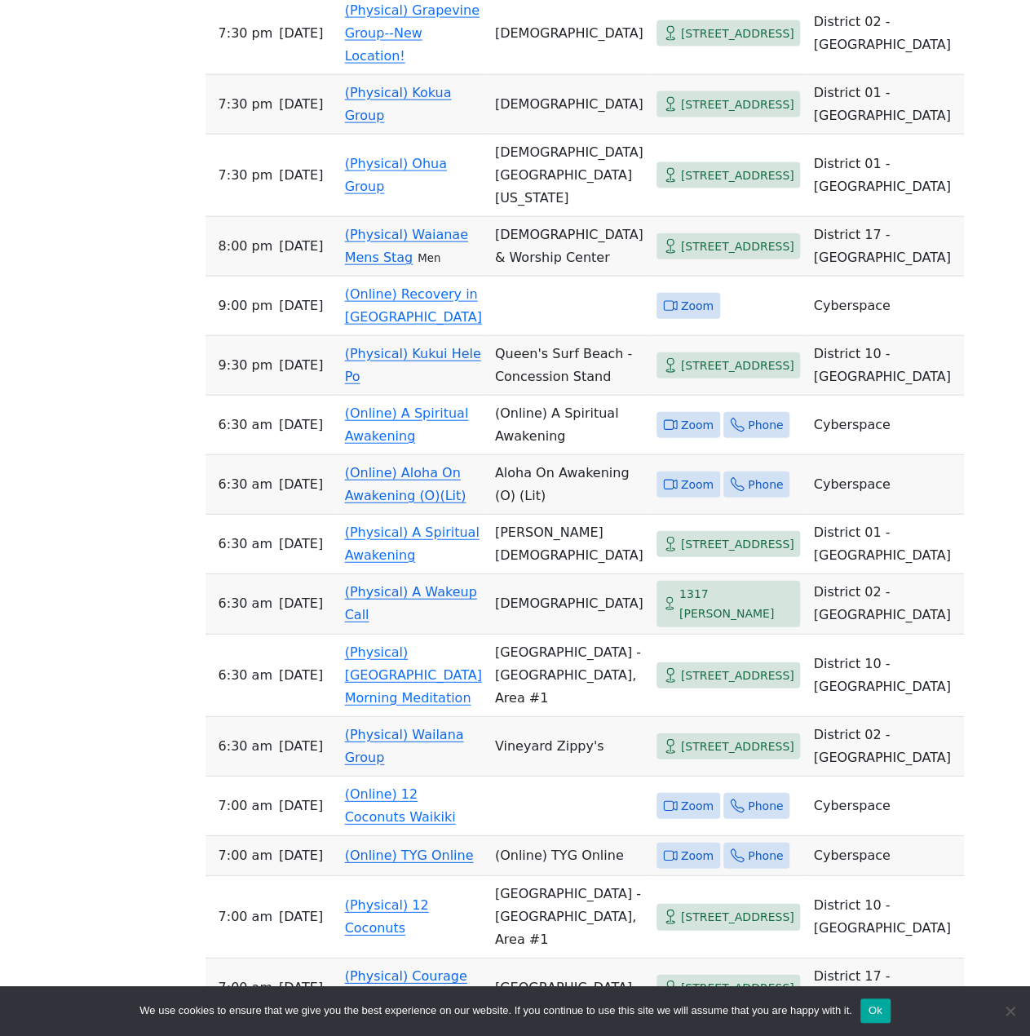
click at [107, 436] on div "If you know of a meeting listed here that NO LONGER MEETS, please call Central …" at bounding box center [515, 270] width 928 height 2986
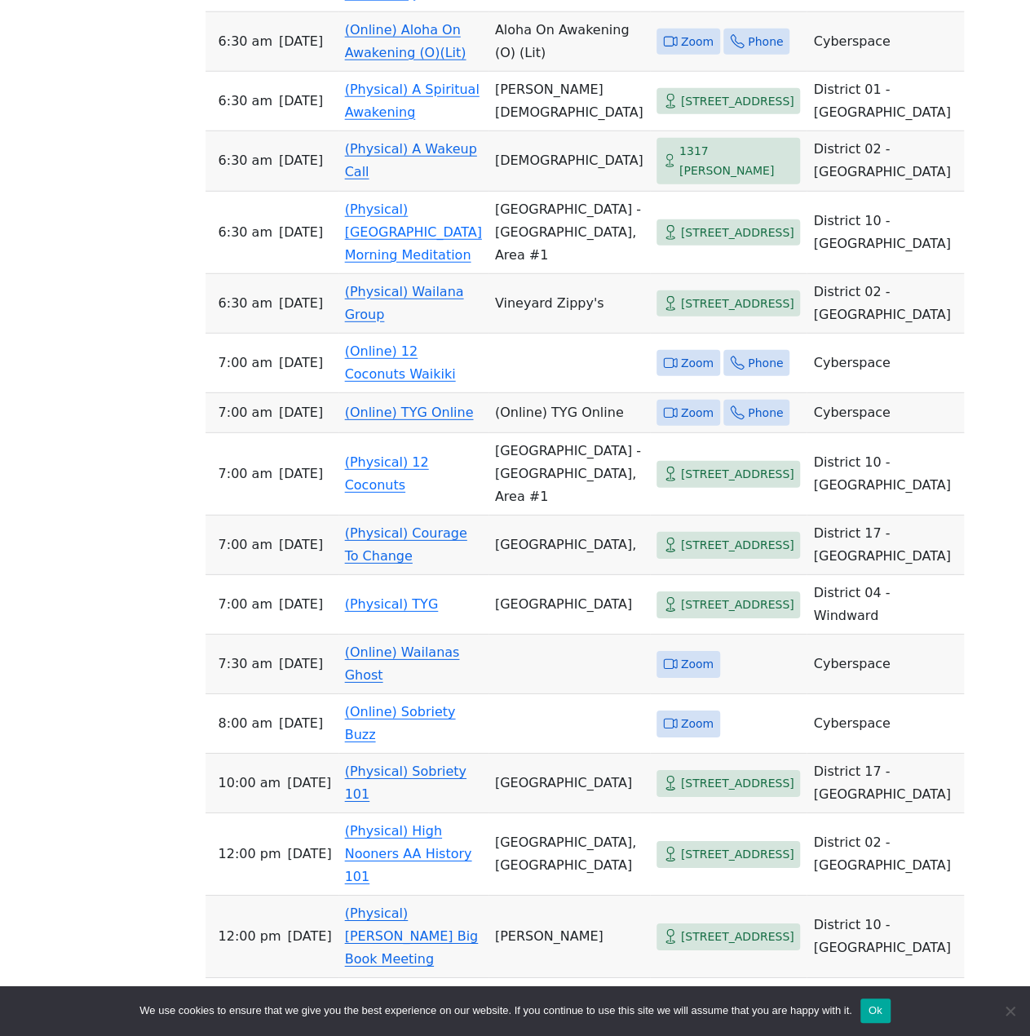
drag, startPoint x: 146, startPoint y: 528, endPoint x: 153, endPoint y: 701, distance: 173.1
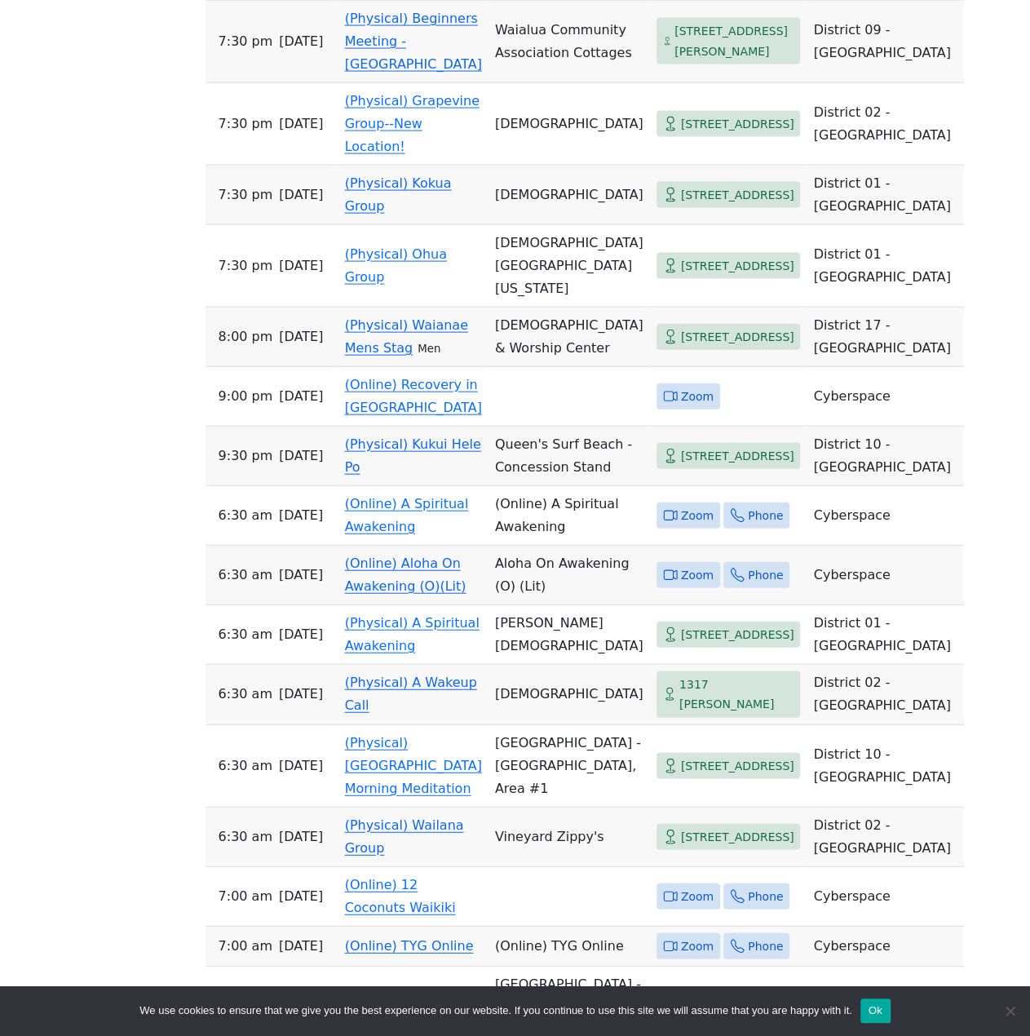
drag, startPoint x: 150, startPoint y: 702, endPoint x: 157, endPoint y: 531, distance: 170.7
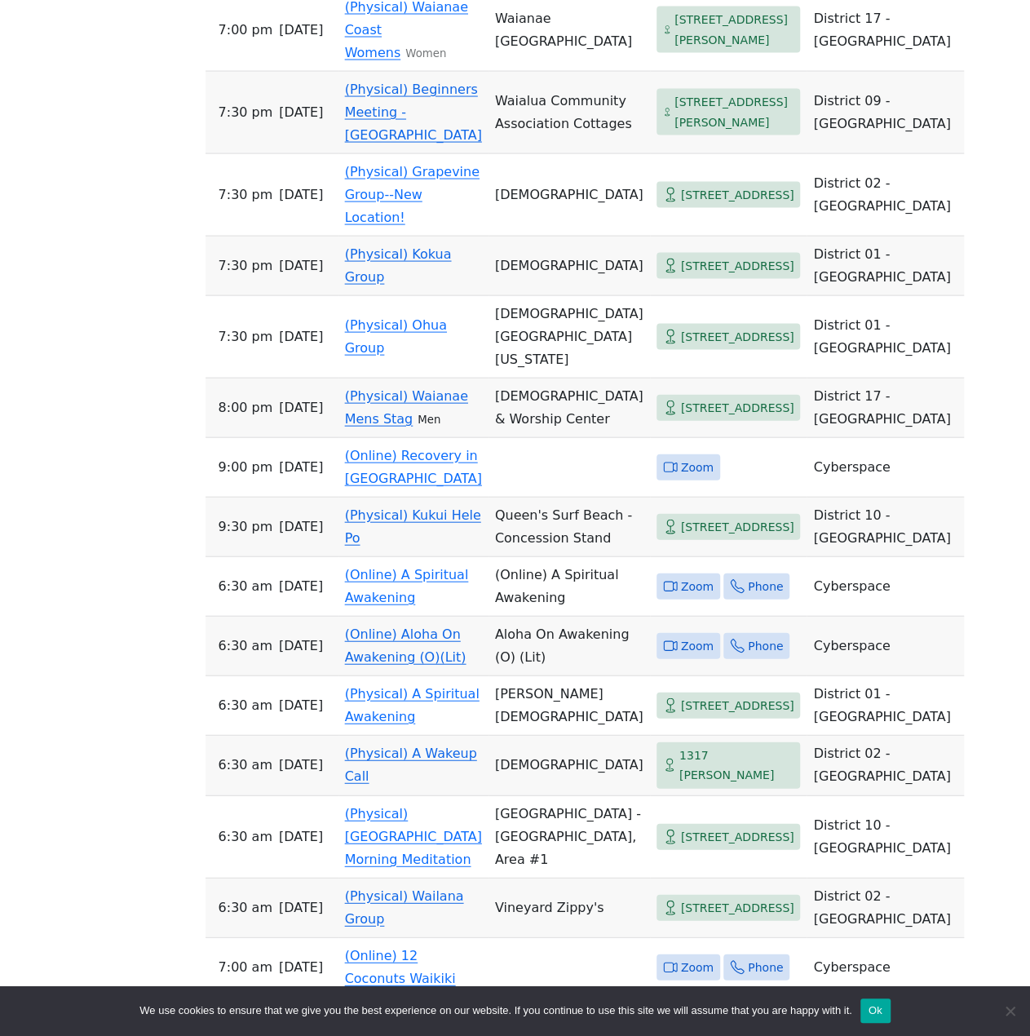
click at [156, 533] on div "If you know of a meeting listed here that NO LONGER MEETS, please call Central …" at bounding box center [515, 432] width 928 height 2986
click at [71, 508] on div "If you know of a meeting listed here that NO LONGER MEETS, please call Central …" at bounding box center [515, 432] width 928 height 2986
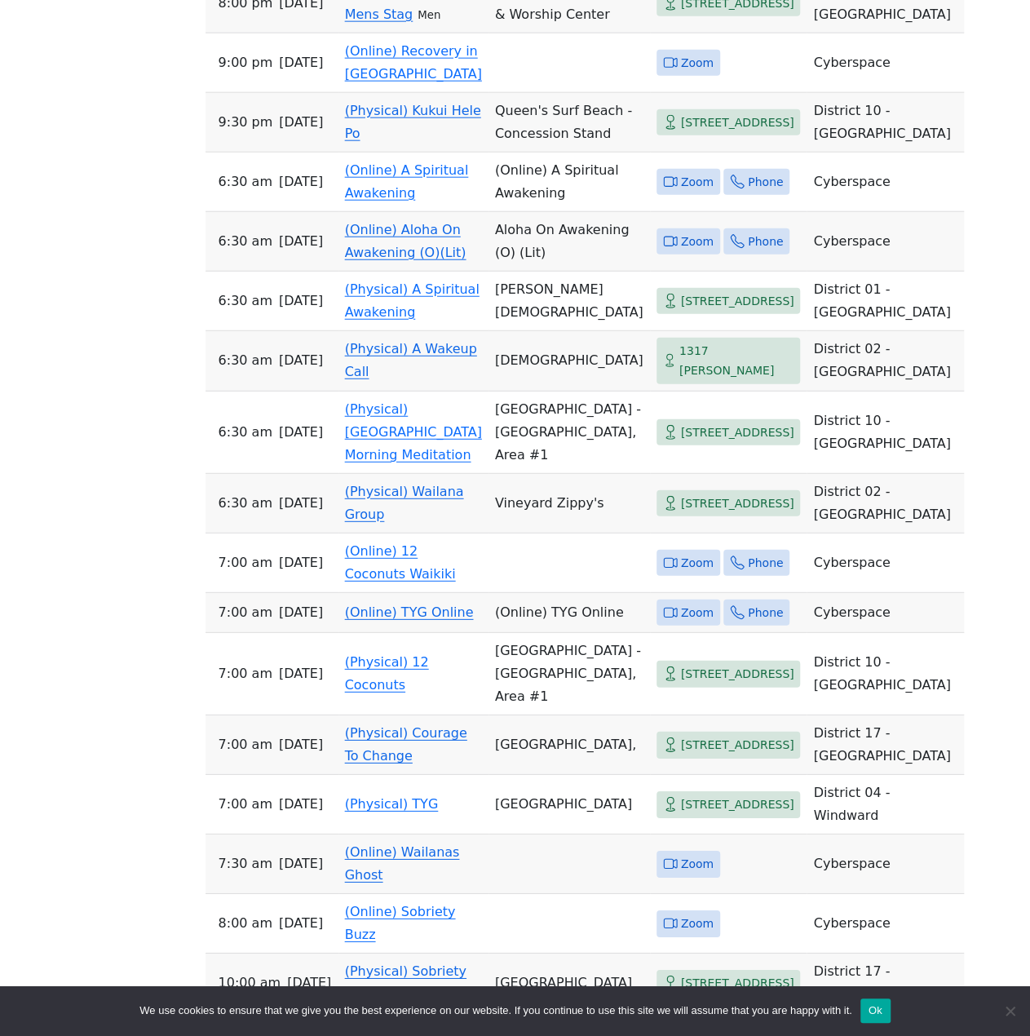
drag, startPoint x: 127, startPoint y: 619, endPoint x: 144, endPoint y: 817, distance: 198.1
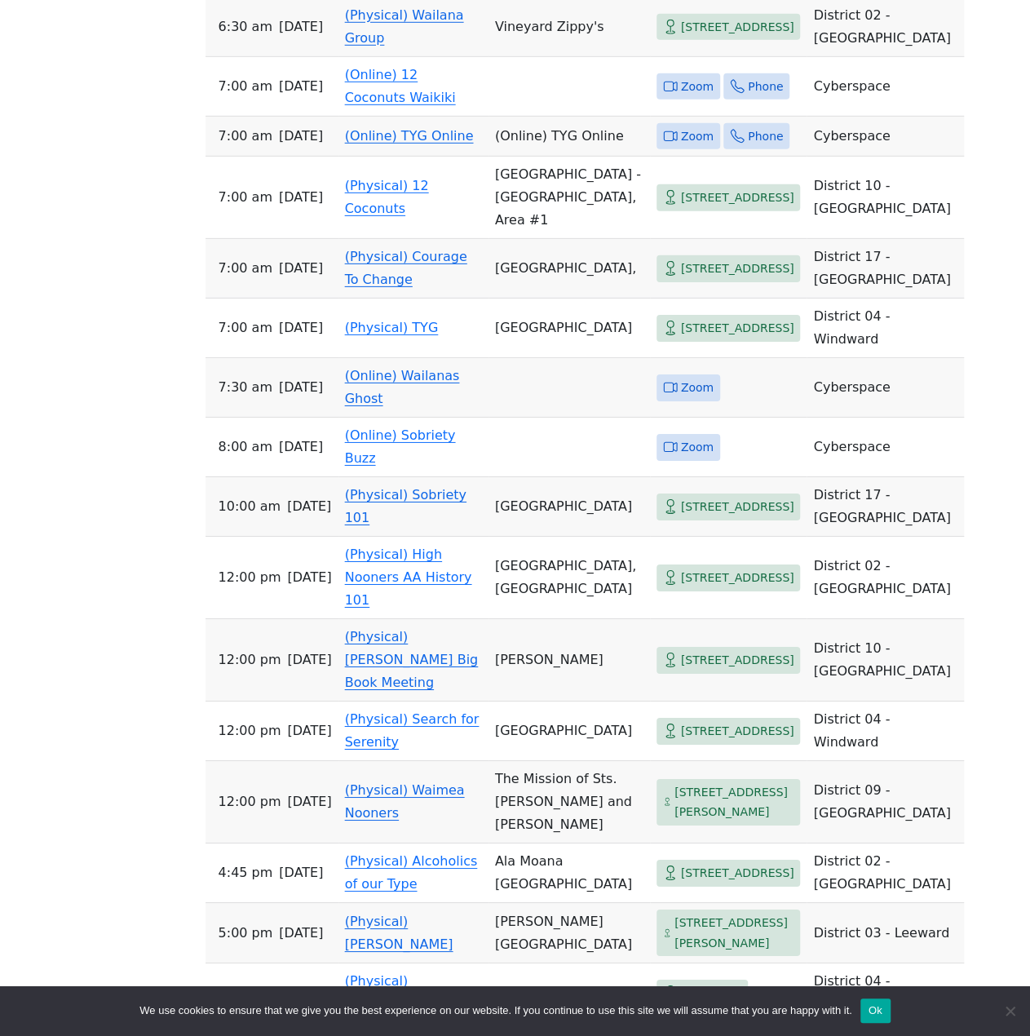
drag, startPoint x: 125, startPoint y: 369, endPoint x: 126, endPoint y: 459, distance: 90.6
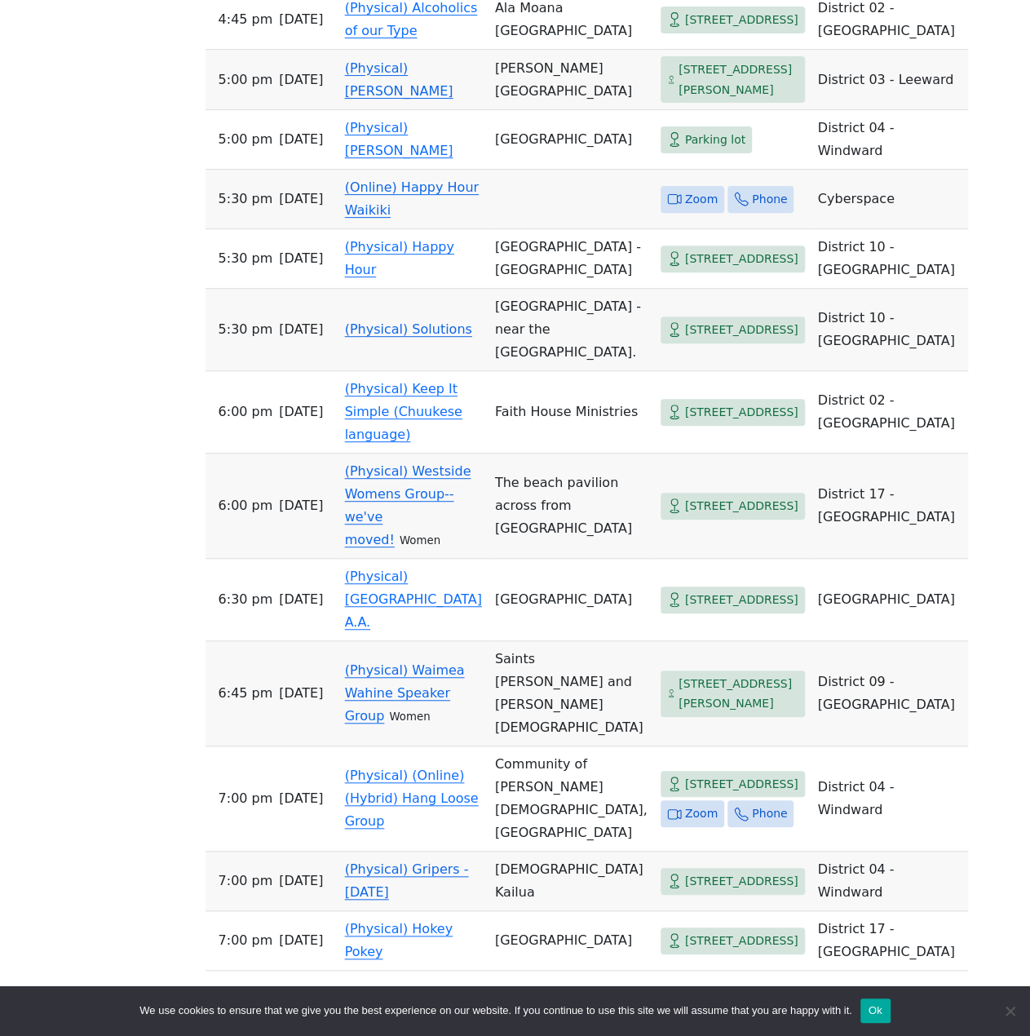
drag, startPoint x: 129, startPoint y: 554, endPoint x: 133, endPoint y: 764, distance: 210.5
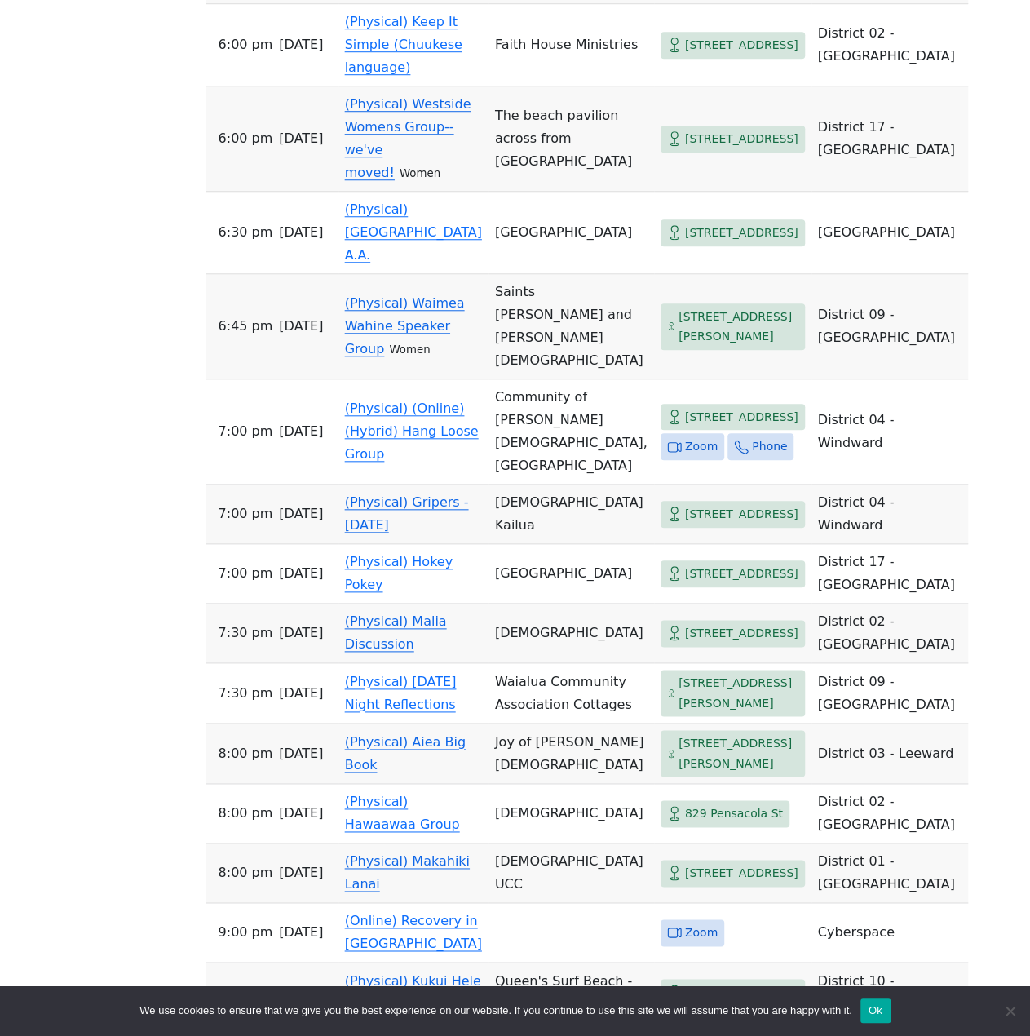
scroll to position [3716, 0]
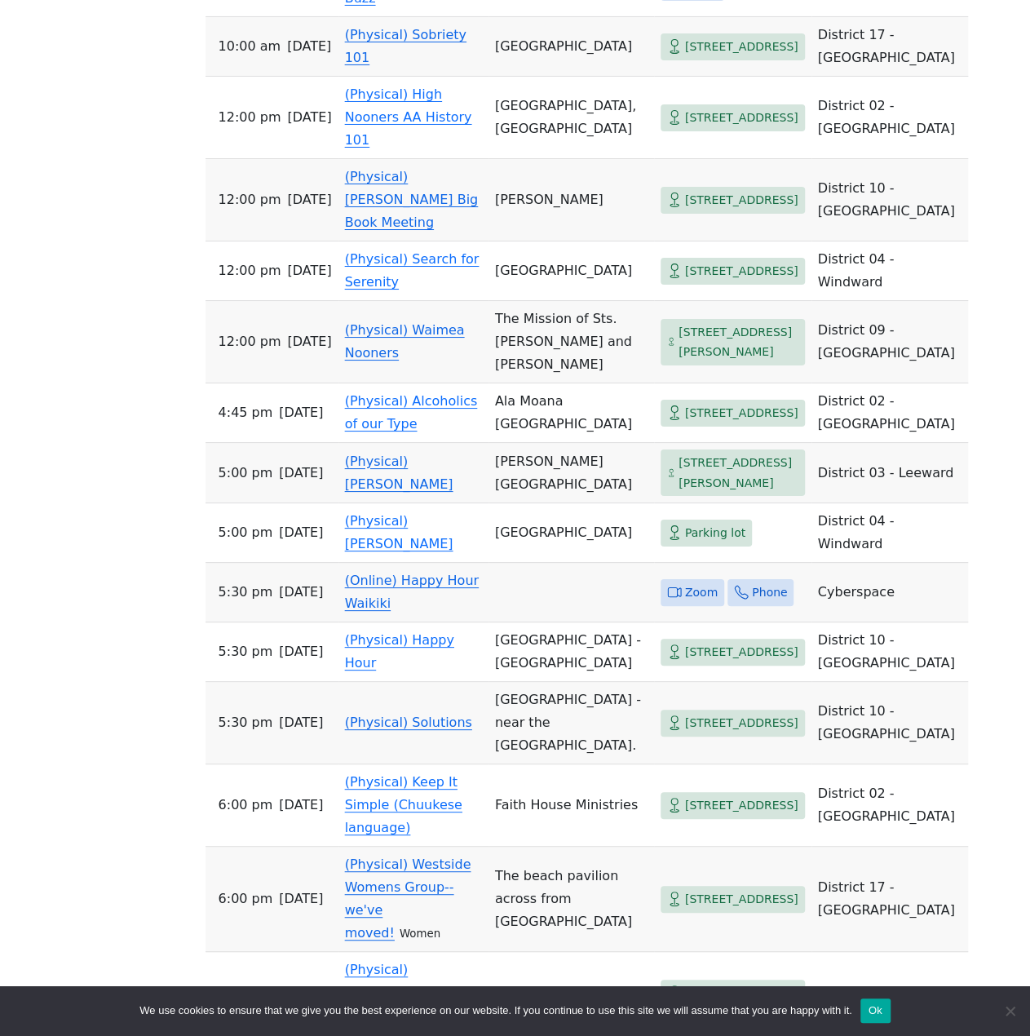
drag, startPoint x: 135, startPoint y: 768, endPoint x: 95, endPoint y: 657, distance: 117.7
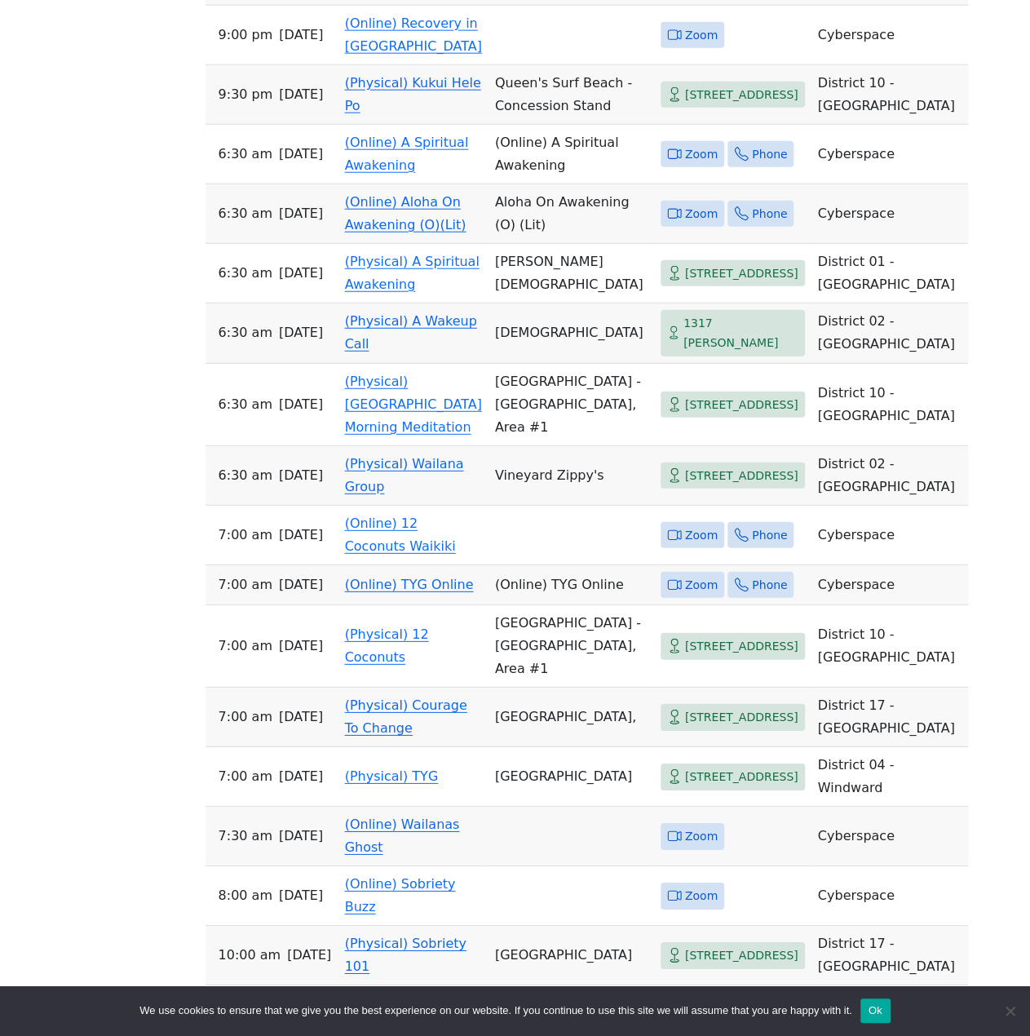
drag, startPoint x: 95, startPoint y: 657, endPoint x: 102, endPoint y: 543, distance: 113.6
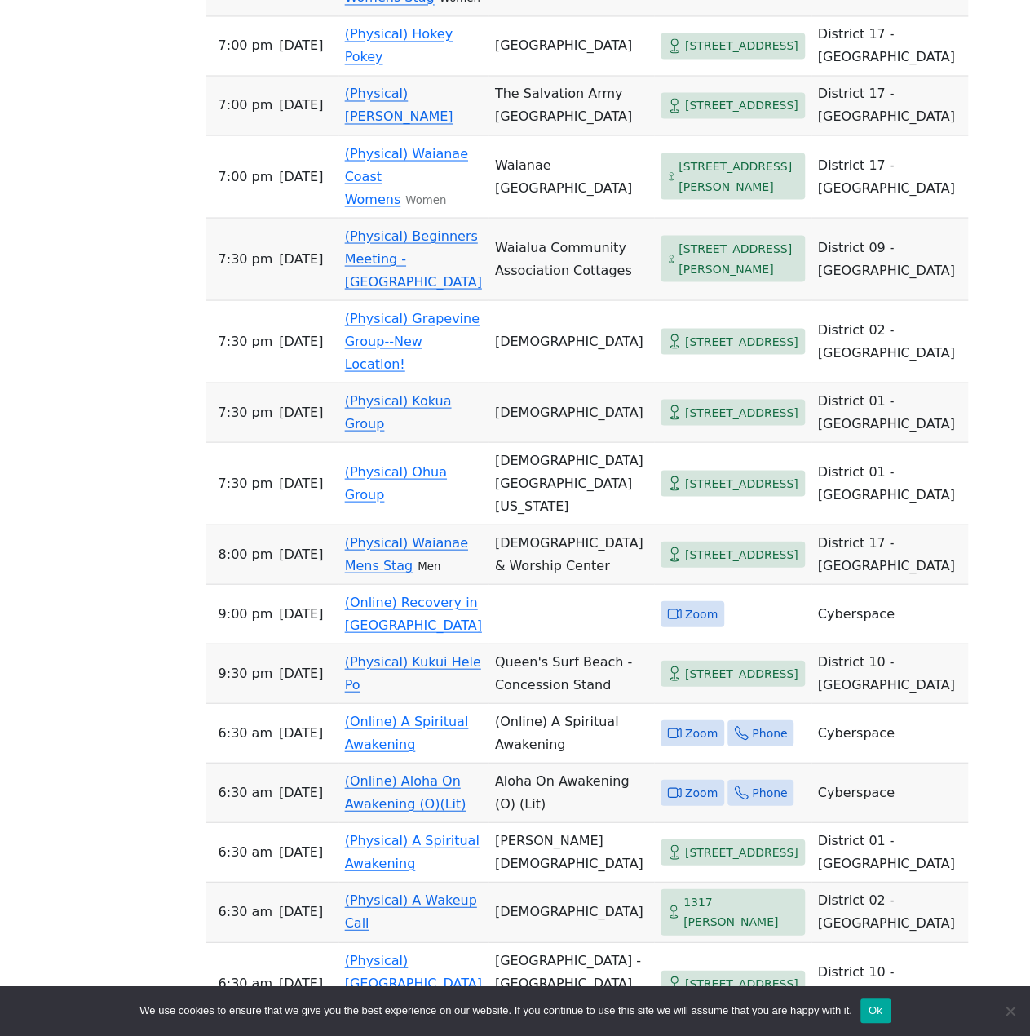
drag, startPoint x: 136, startPoint y: 641, endPoint x: 153, endPoint y: 503, distance: 139.7
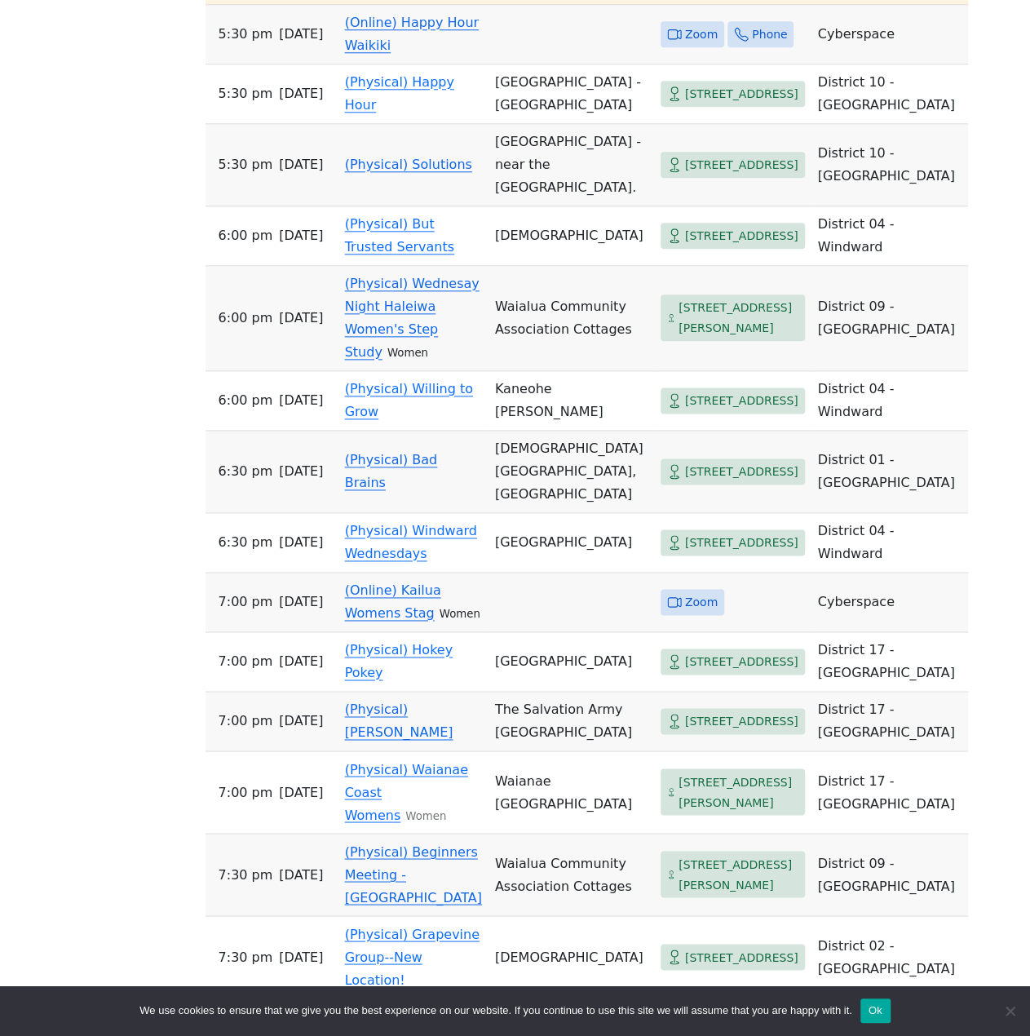
scroll to position [733, 0]
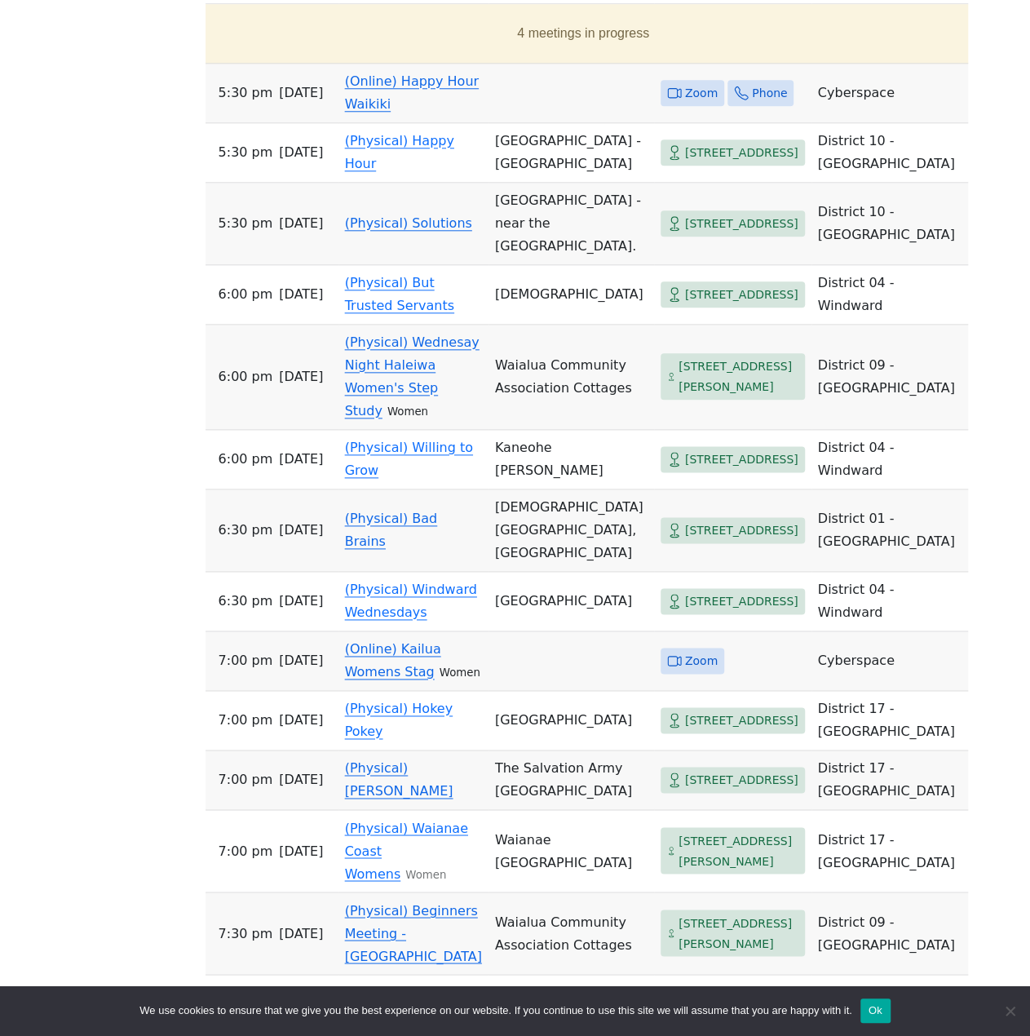
drag, startPoint x: 146, startPoint y: 513, endPoint x: 148, endPoint y: 395, distance: 118.3
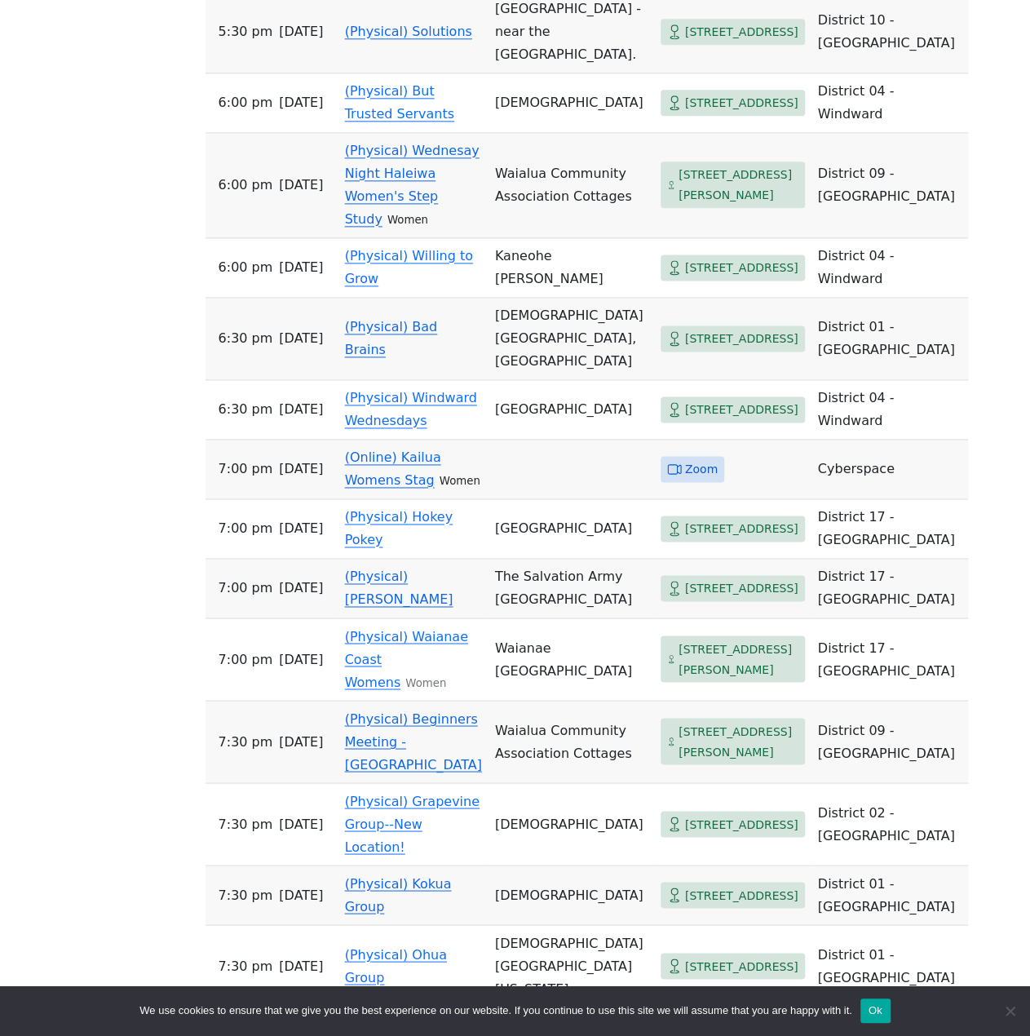
scroll to position [977, 0]
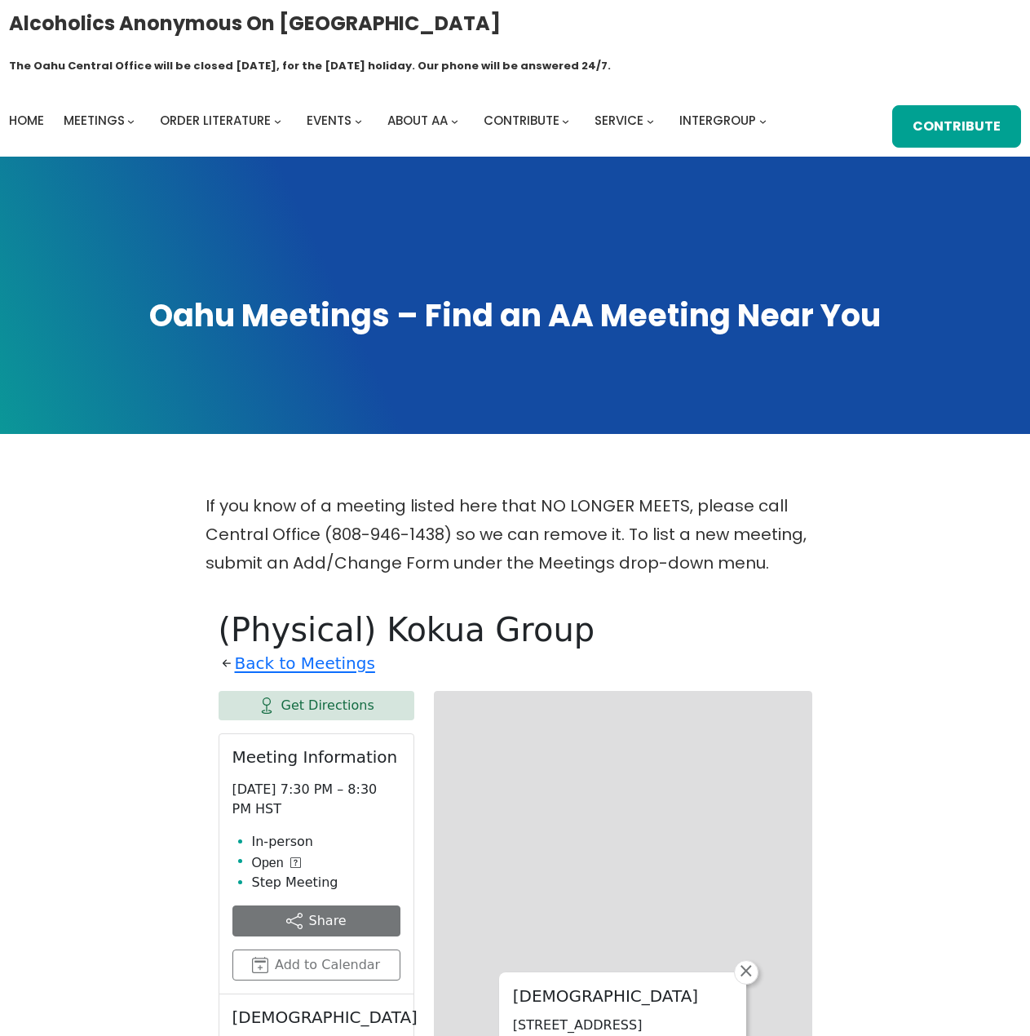
scroll to position [560, 0]
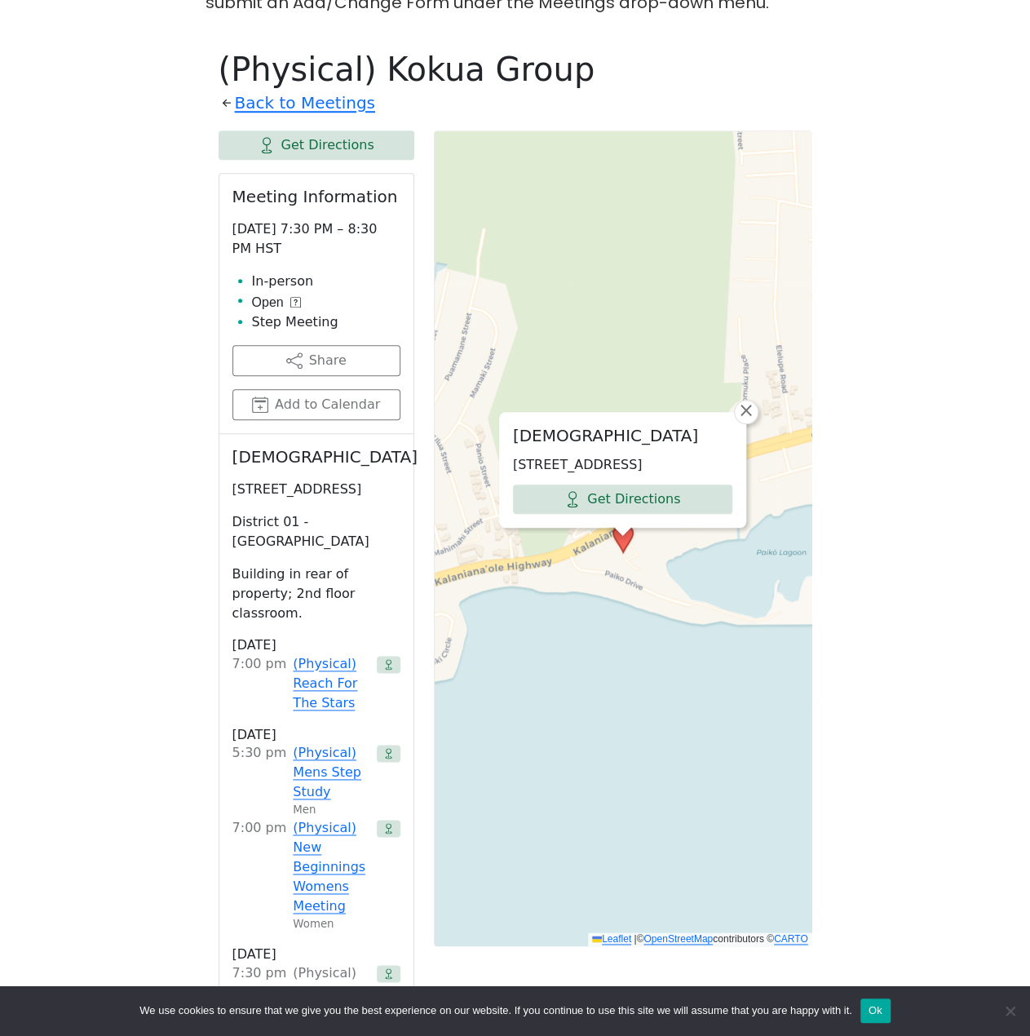
drag, startPoint x: 264, startPoint y: 268, endPoint x: 153, endPoint y: 288, distance: 112.7
click at [175, 283] on div "If you know of a meeting listed here that NO LONGER MEETS, please call Central …" at bounding box center [515, 798] width 928 height 1734
click at [153, 288] on div "If you know of a meeting listed here that NO LONGER MEETS, please call Central …" at bounding box center [515, 798] width 928 height 1734
click at [262, 312] on li "Step Meeting" at bounding box center [326, 322] width 148 height 20
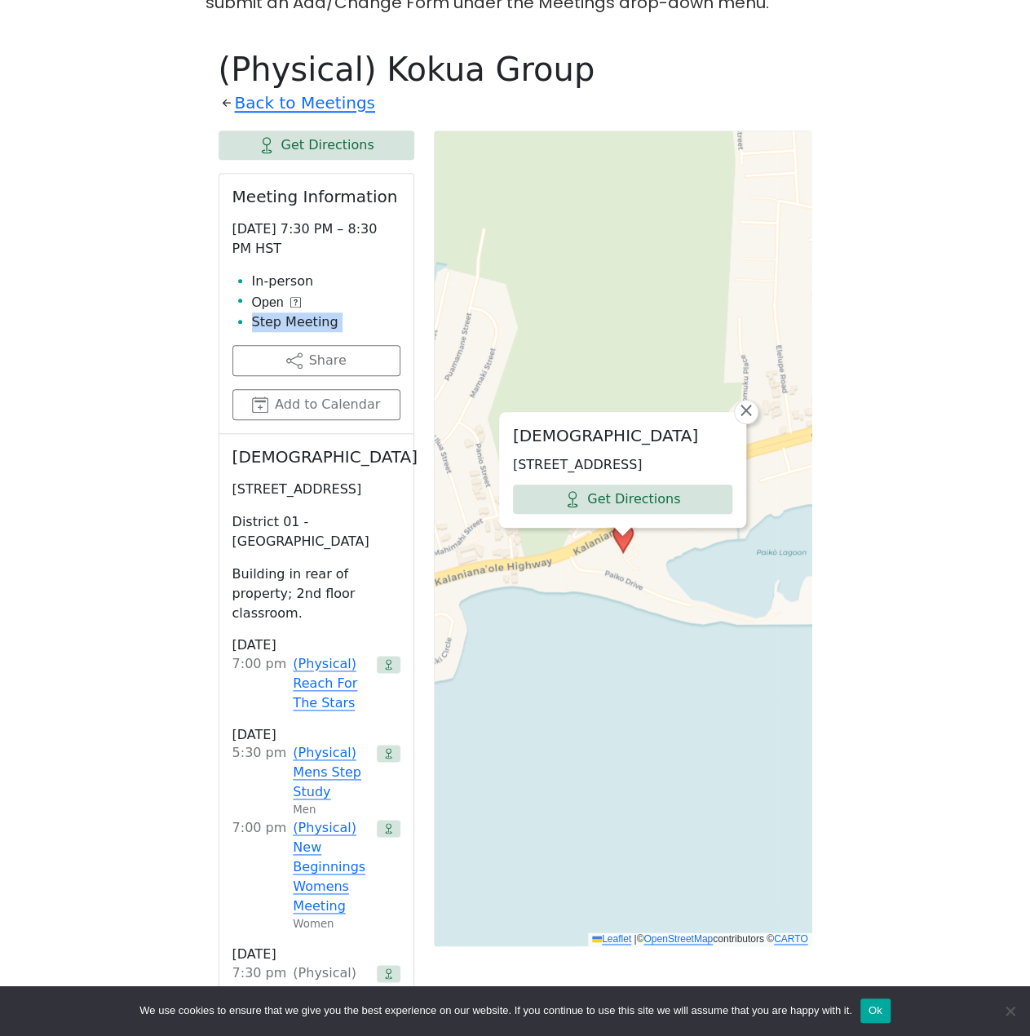
click at [262, 312] on li "Step Meeting" at bounding box center [326, 322] width 148 height 20
click at [127, 295] on div "If you know of a meeting listed here that NO LONGER MEETS, please call Central …" at bounding box center [515, 798] width 928 height 1734
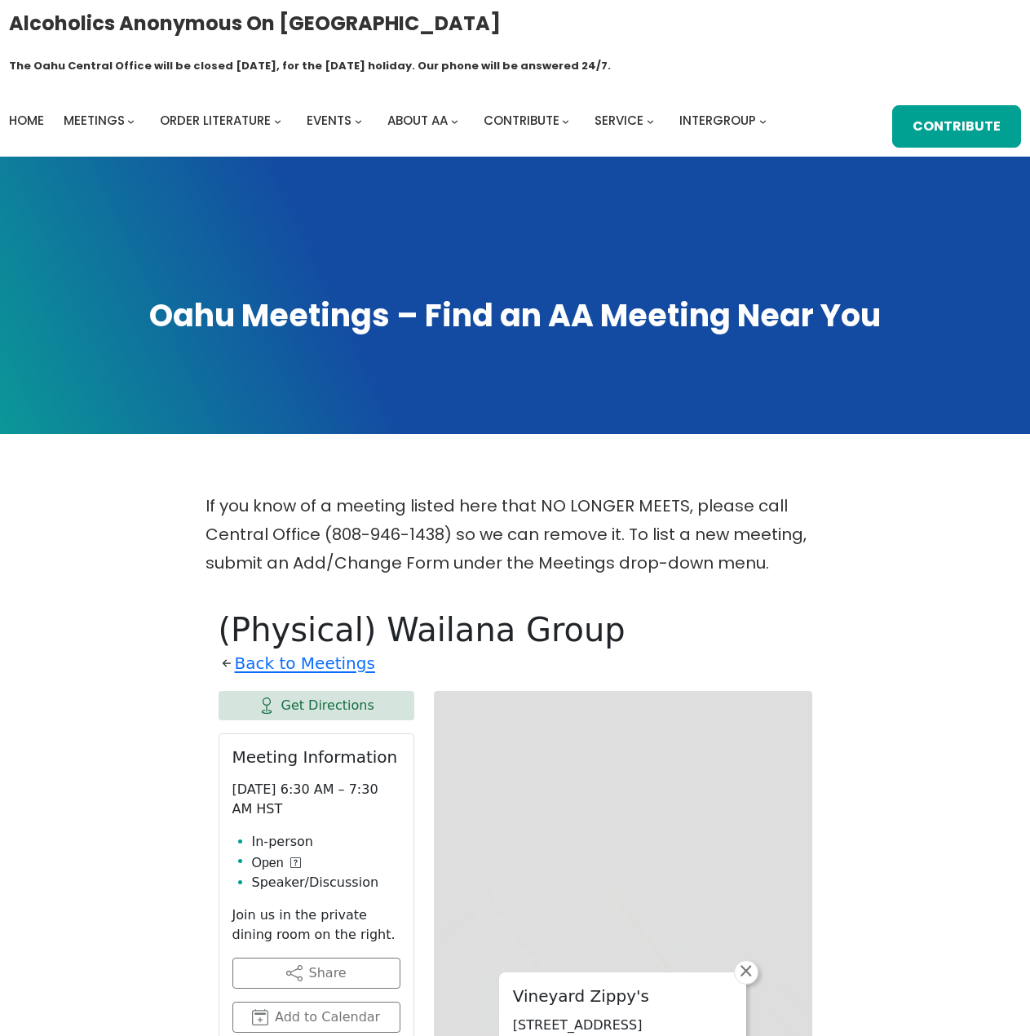
scroll to position [560, 0]
